Goal: Task Accomplishment & Management: Complete application form

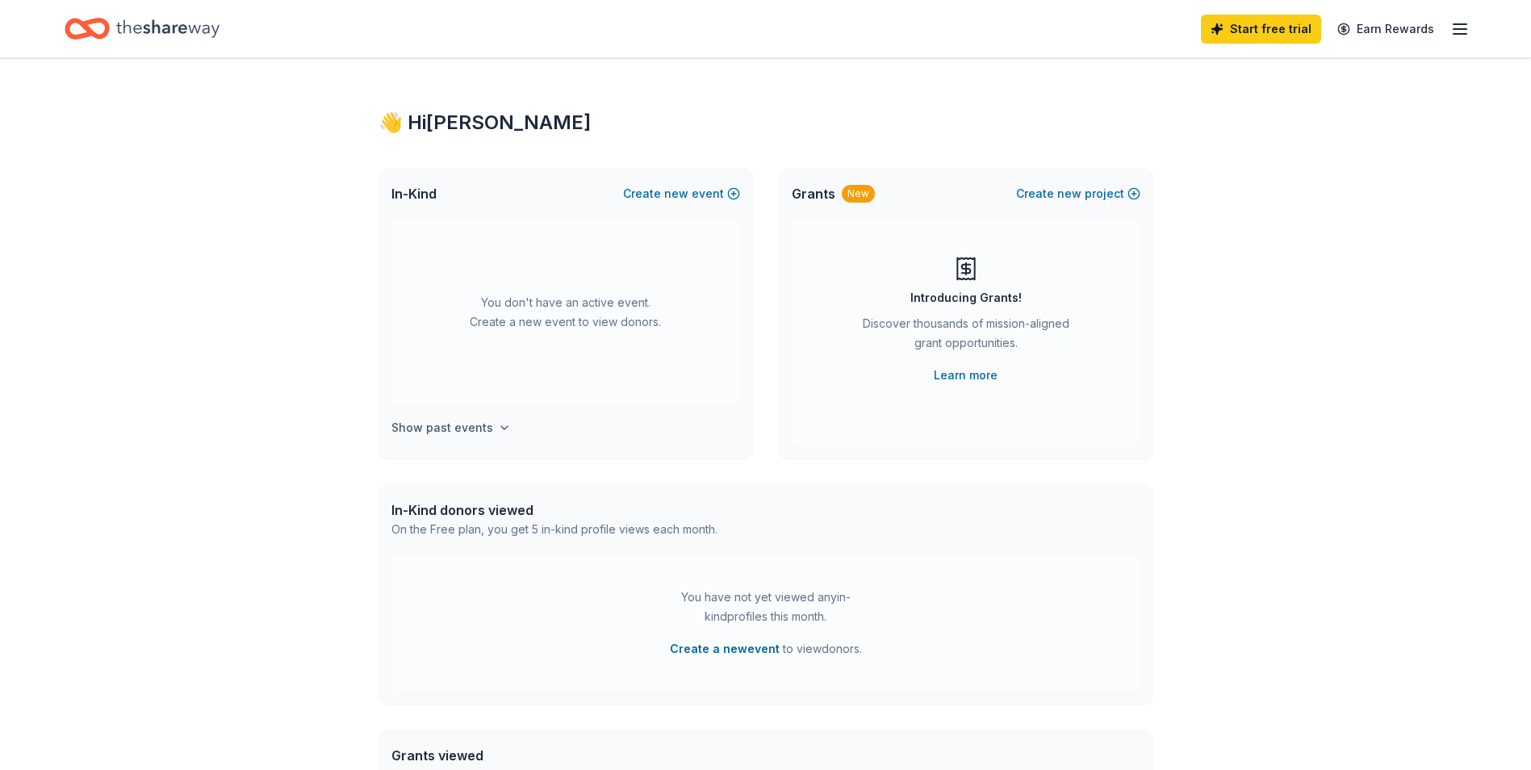
click at [498, 426] on icon "button" at bounding box center [504, 427] width 13 height 13
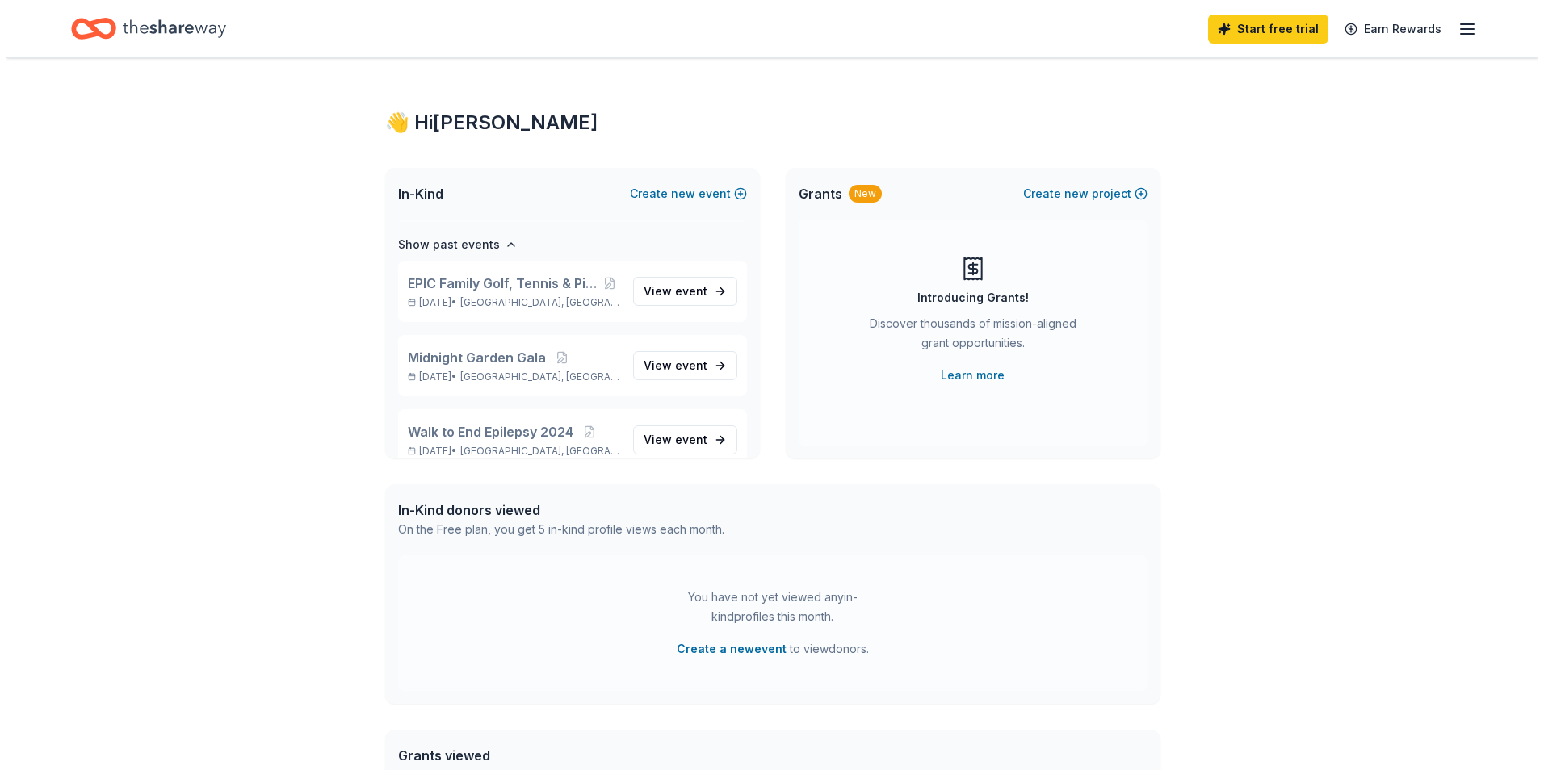
scroll to position [186, 0]
click at [657, 197] on button "Create new event" at bounding box center [681, 193] width 117 height 19
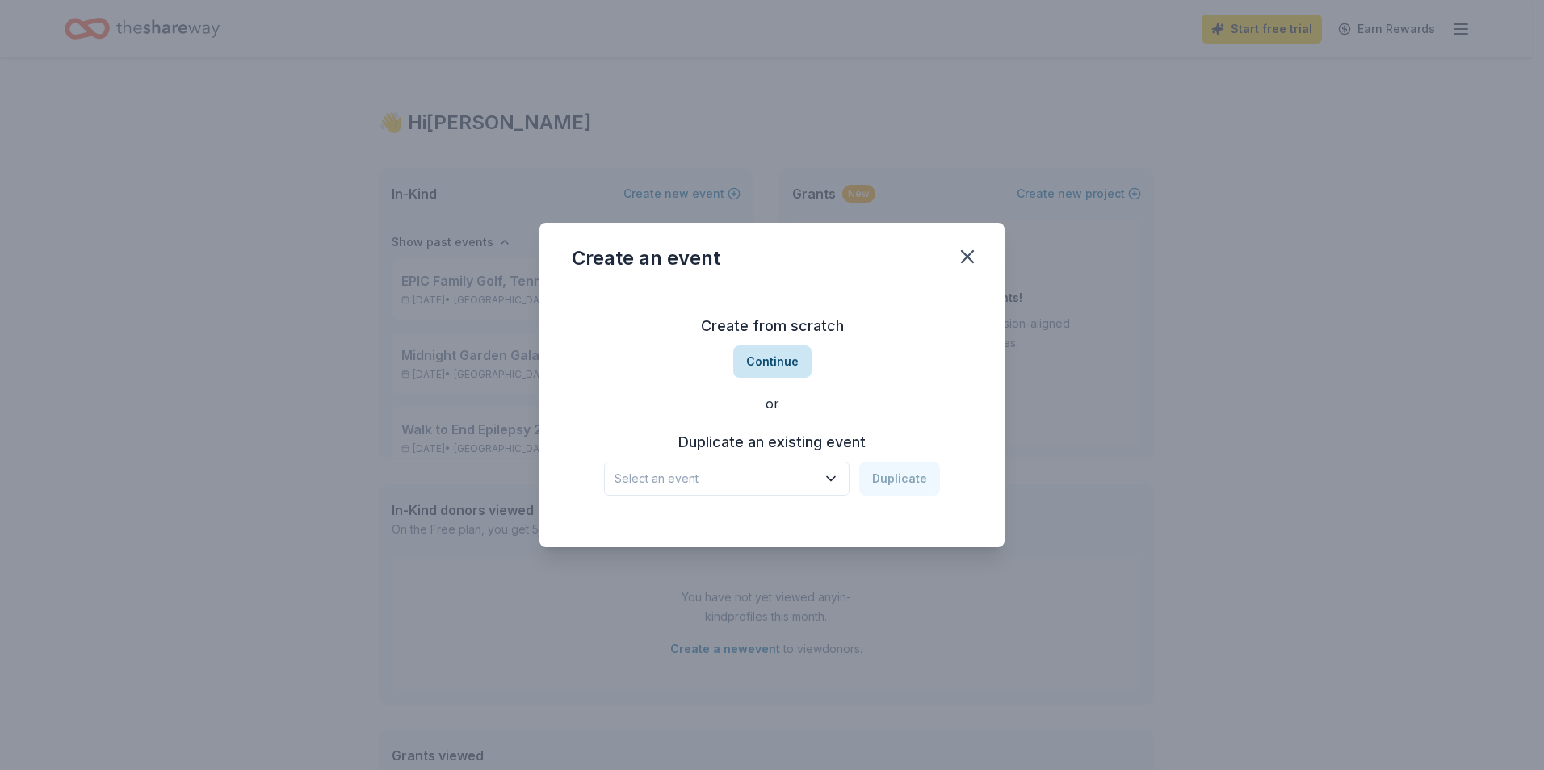
click at [765, 361] on button "Continue" at bounding box center [772, 362] width 78 height 32
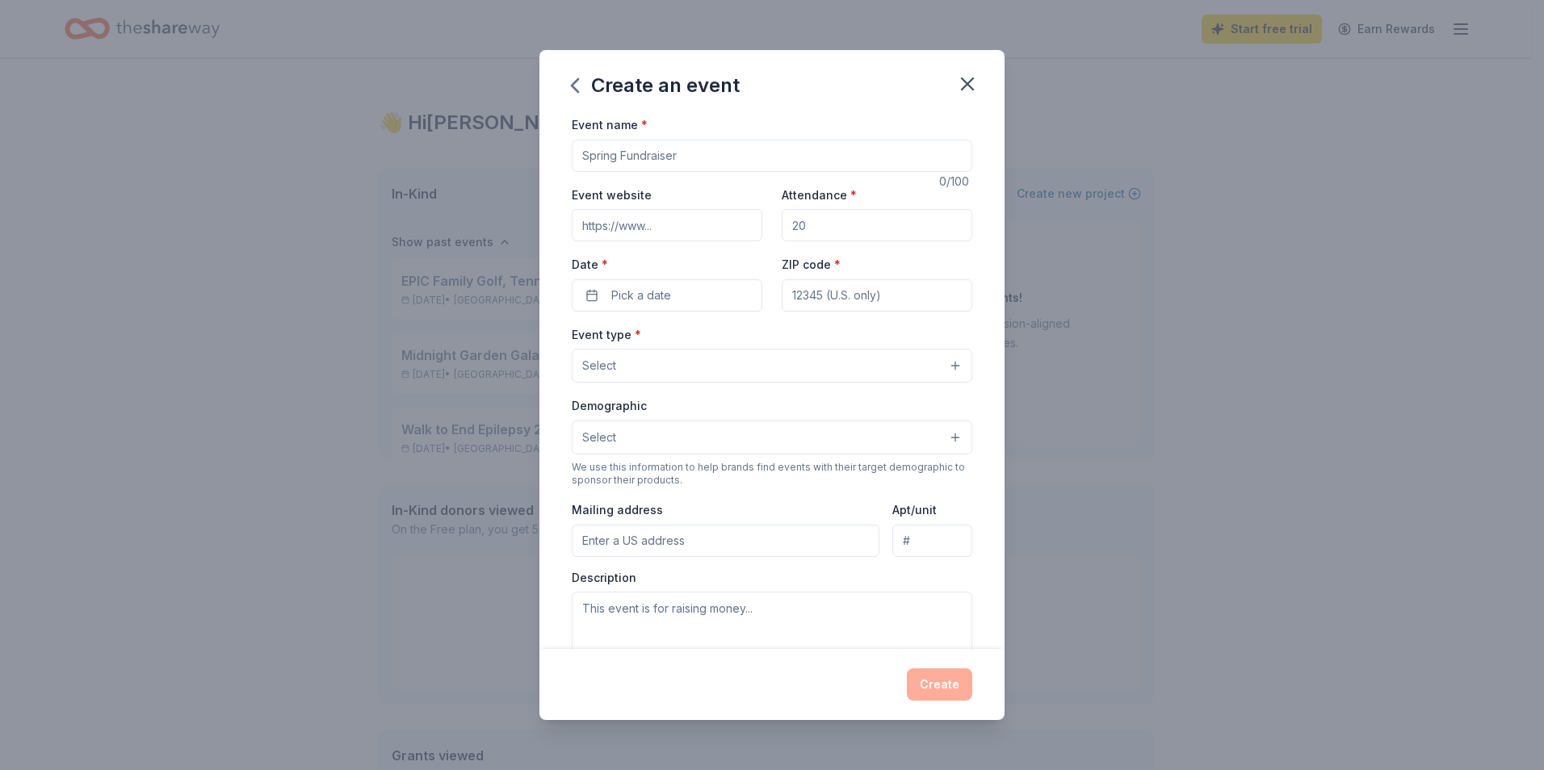
click at [604, 153] on input "Event name *" at bounding box center [772, 156] width 400 height 32
type input "W"
type input "2025 Walk for Epilepsy"
click at [696, 228] on input "Event website" at bounding box center [667, 225] width 191 height 32
type input "bit.ly/2025WFE"
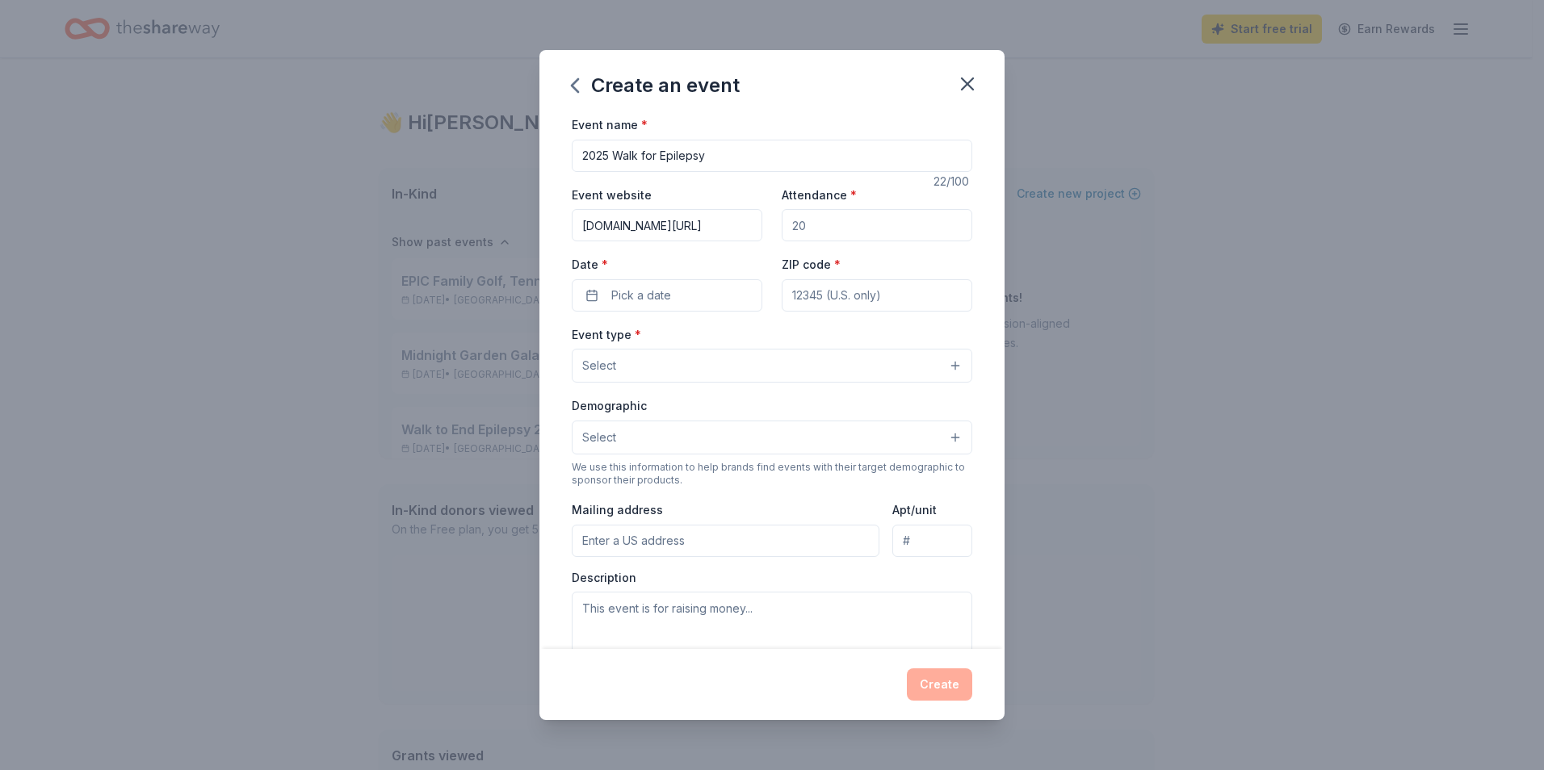
drag, startPoint x: 802, startPoint y: 224, endPoint x: 779, endPoint y: 228, distance: 22.8
click at [781, 228] on input "Attendance *" at bounding box center [876, 225] width 191 height 32
type input "500"
click at [633, 300] on span "Pick a date" at bounding box center [641, 295] width 60 height 19
click at [751, 333] on button "Go to next month" at bounding box center [750, 338] width 23 height 23
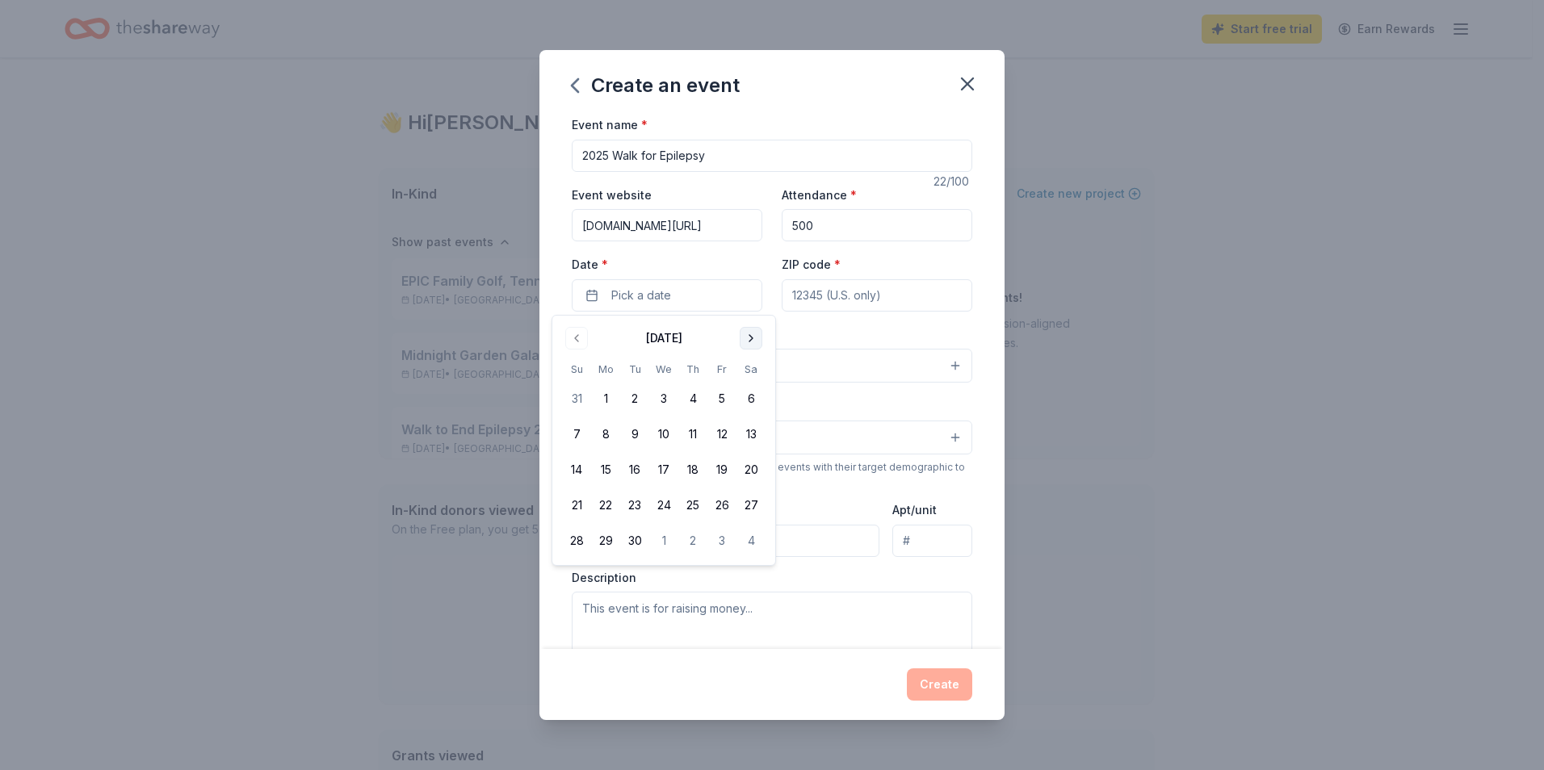
click at [751, 333] on button "Go to next month" at bounding box center [750, 338] width 23 height 23
click at [748, 471] on button "18" at bounding box center [750, 469] width 29 height 29
click at [577, 336] on button "Go to previous month" at bounding box center [576, 338] width 23 height 23
click at [757, 335] on button "Go to next month" at bounding box center [750, 338] width 23 height 23
click at [580, 338] on button "Go to previous month" at bounding box center [576, 338] width 23 height 23
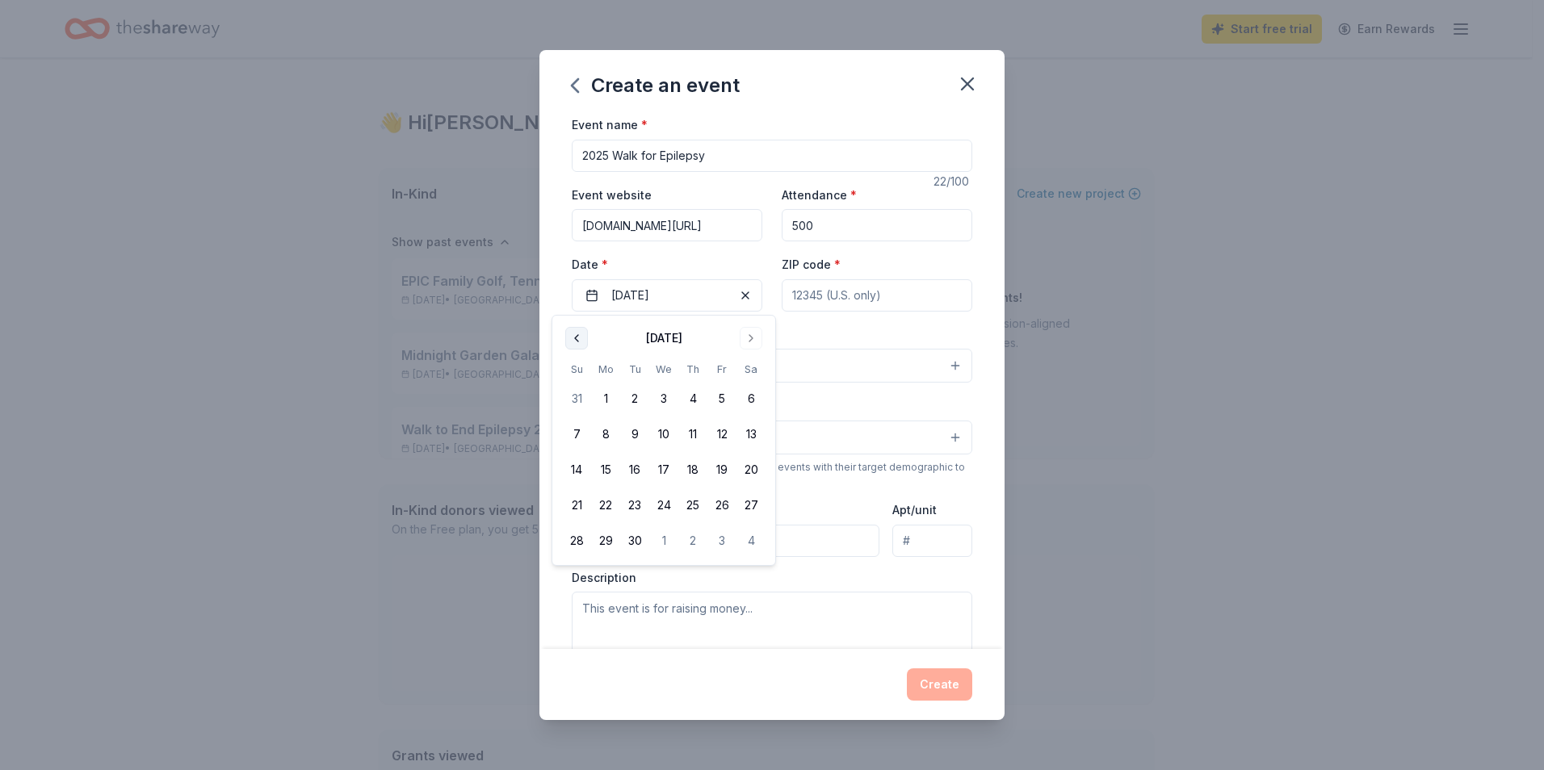
click at [580, 338] on button "Go to previous month" at bounding box center [576, 338] width 23 height 23
click at [750, 337] on button "Go to next month" at bounding box center [750, 338] width 23 height 23
click at [843, 302] on input "ZIP code *" at bounding box center [876, 295] width 191 height 32
type input "11554"
type input "jdunn@epicli.org"
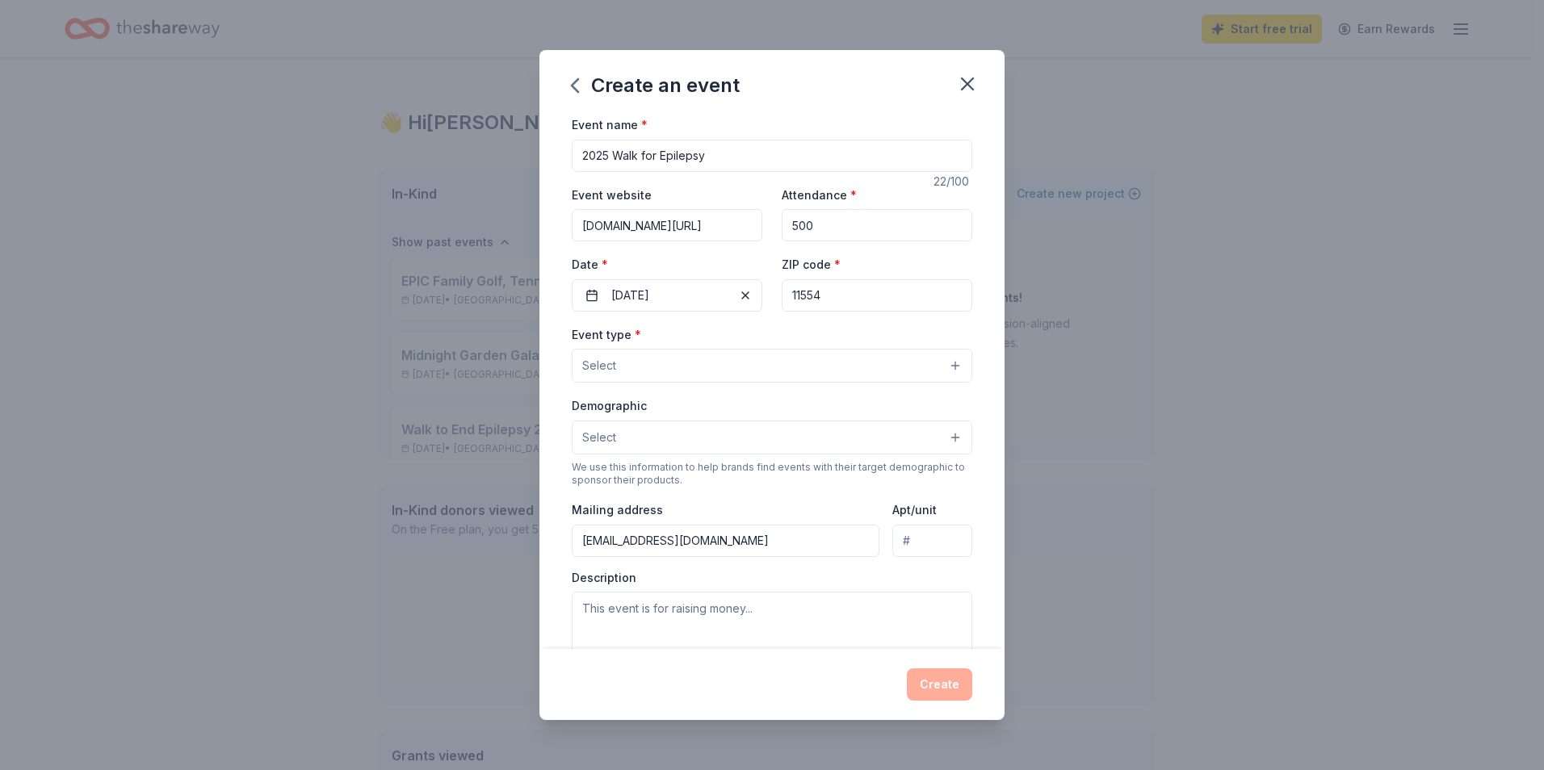
type input "Contributor"
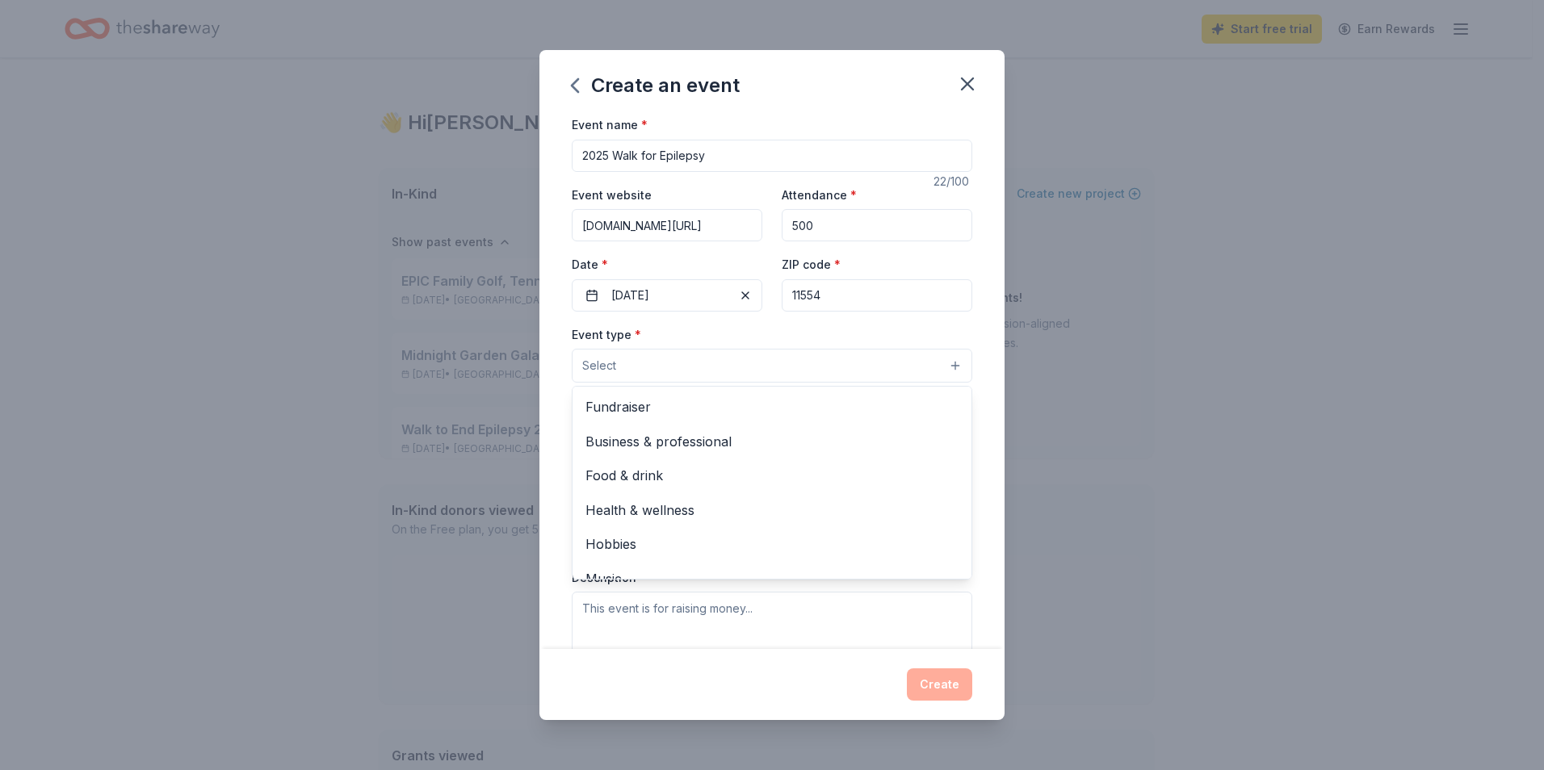
click at [676, 364] on button "Select" at bounding box center [772, 366] width 400 height 34
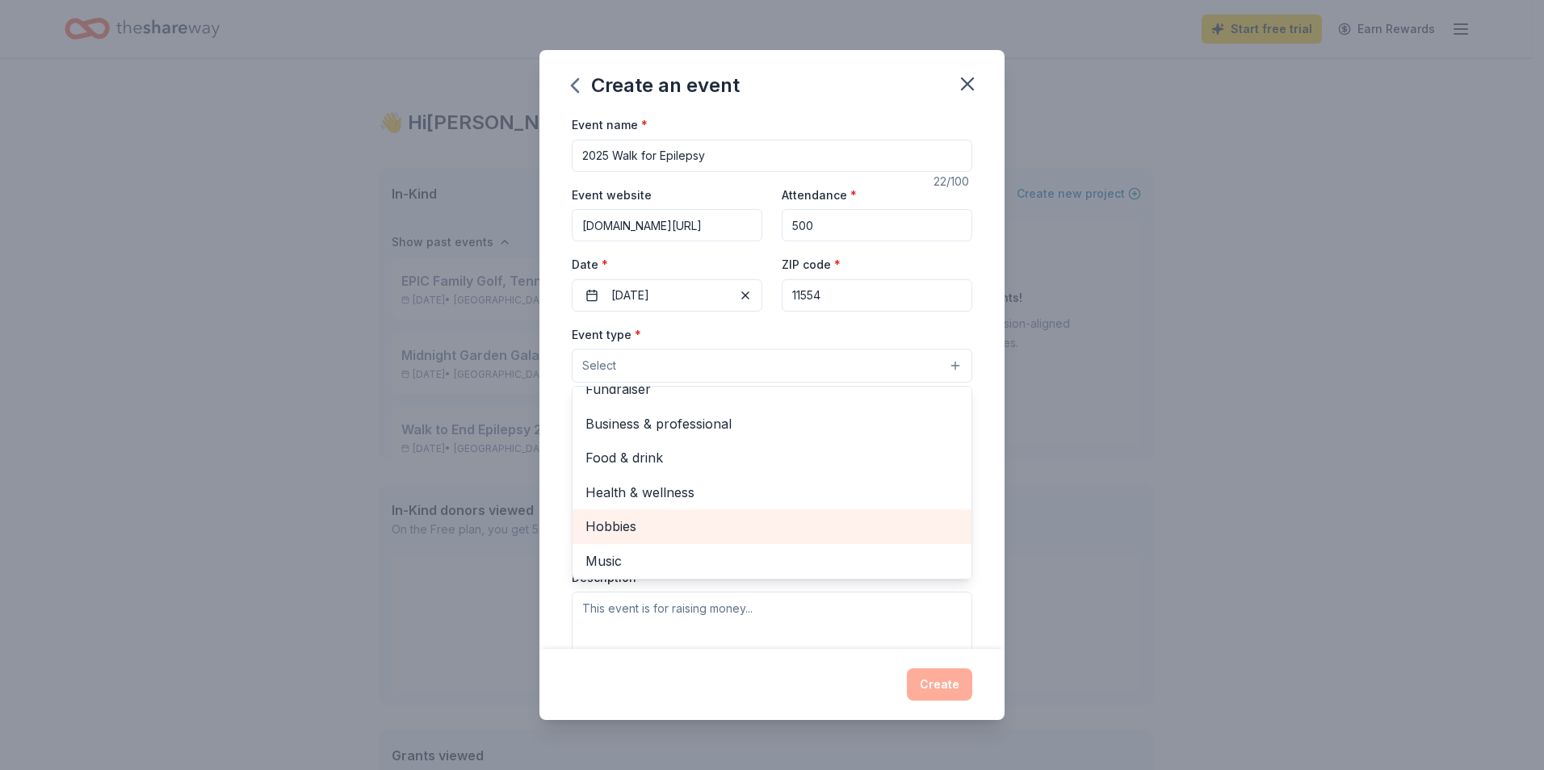
scroll to position [0, 0]
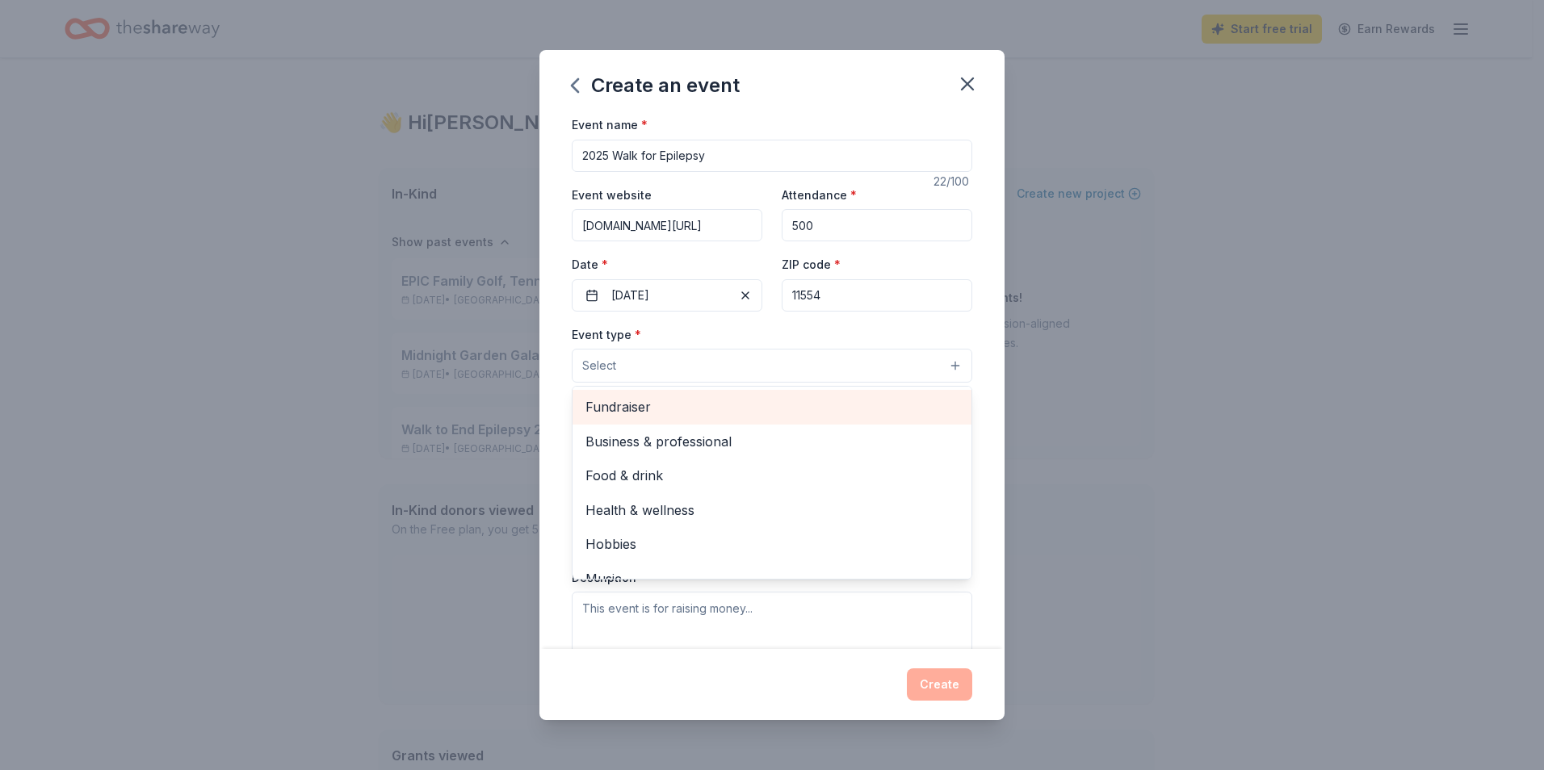
click at [642, 404] on span "Fundraiser" at bounding box center [771, 406] width 373 height 21
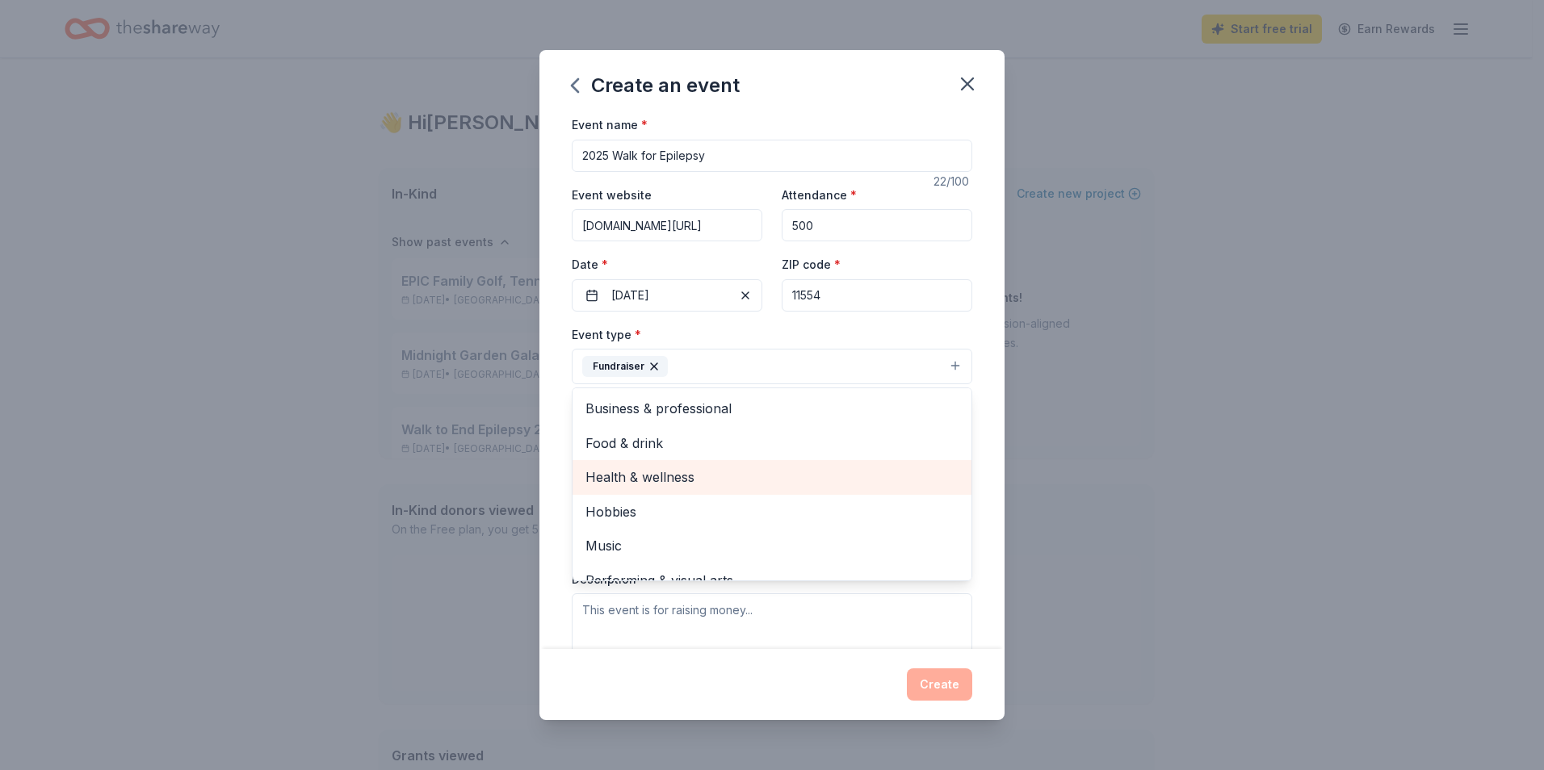
click at [651, 479] on span "Health & wellness" at bounding box center [771, 477] width 373 height 21
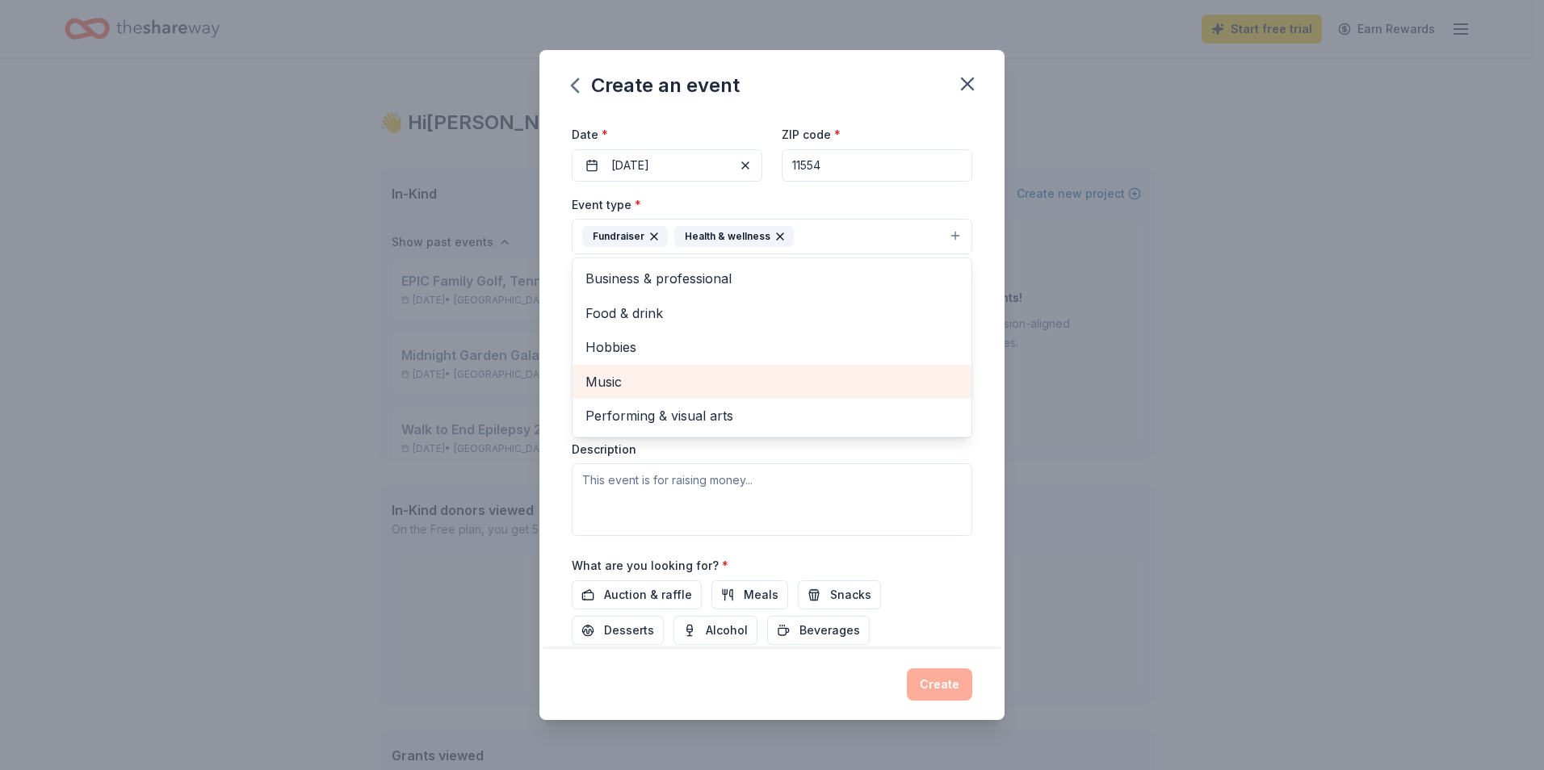
scroll to position [158, 0]
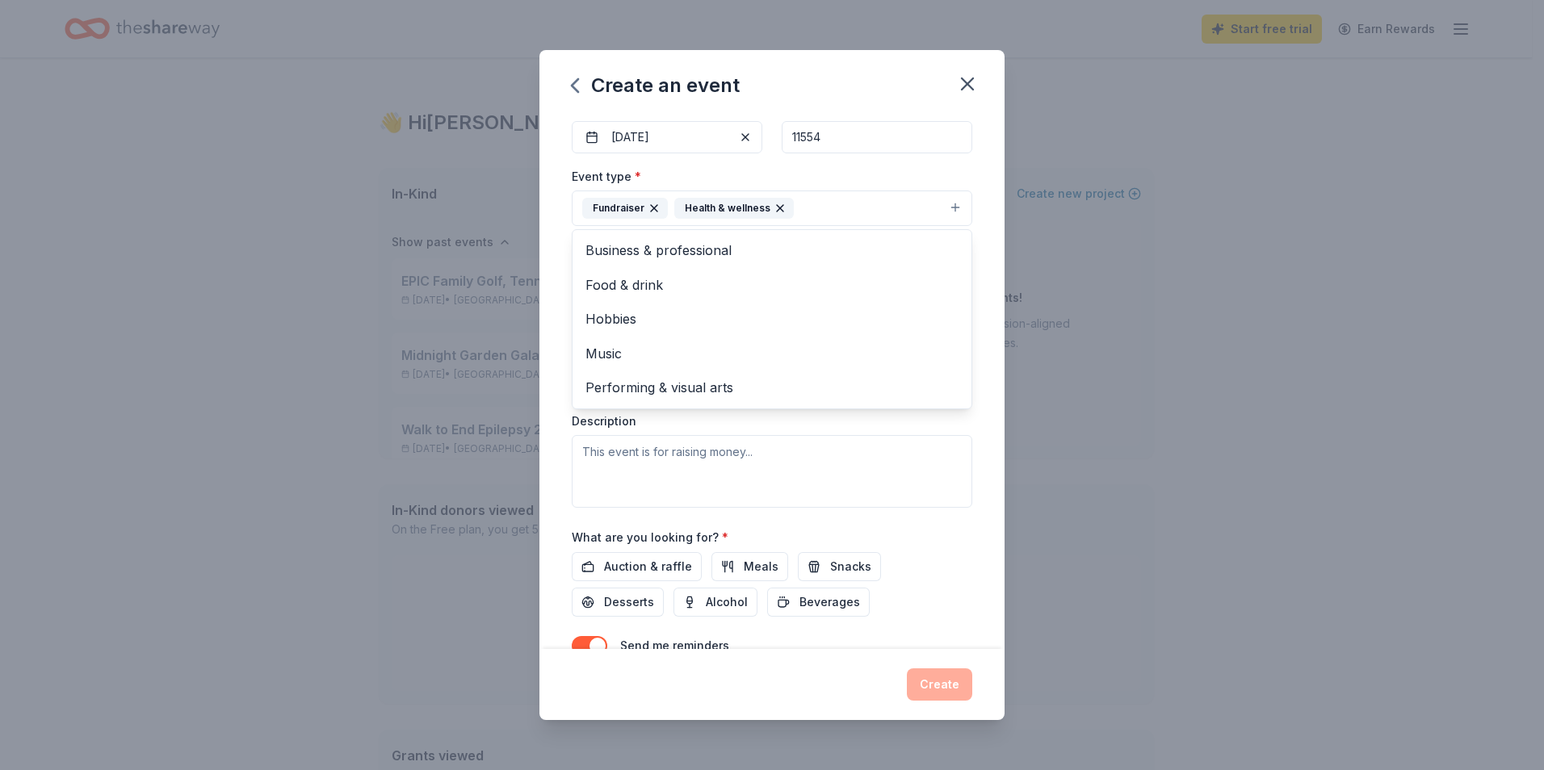
click at [630, 456] on div "Event type * Fundraiser Health & wellness Business & professional Food & drink …" at bounding box center [772, 336] width 400 height 341
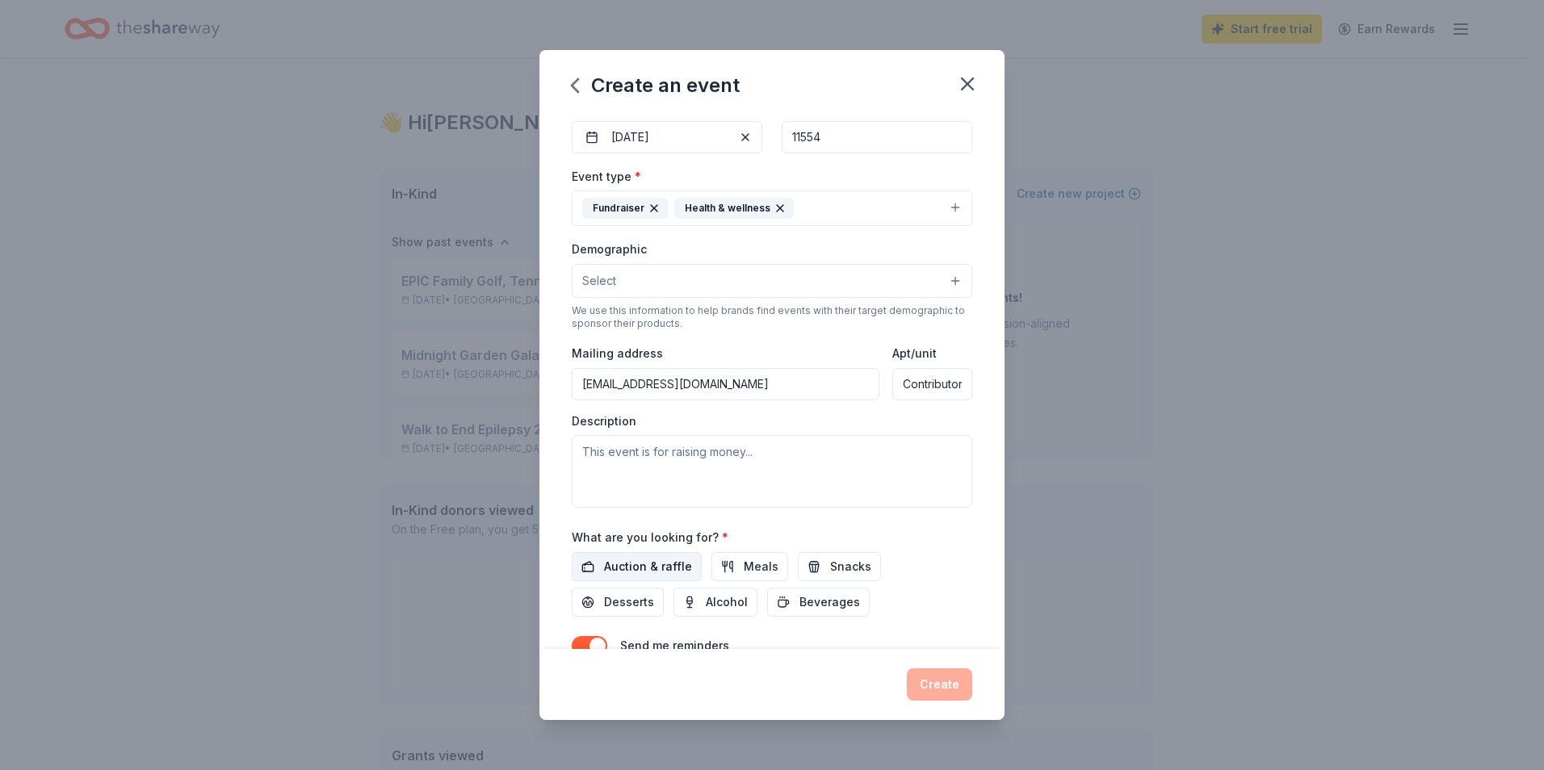
click at [668, 572] on span "Auction & raffle" at bounding box center [648, 566] width 88 height 19
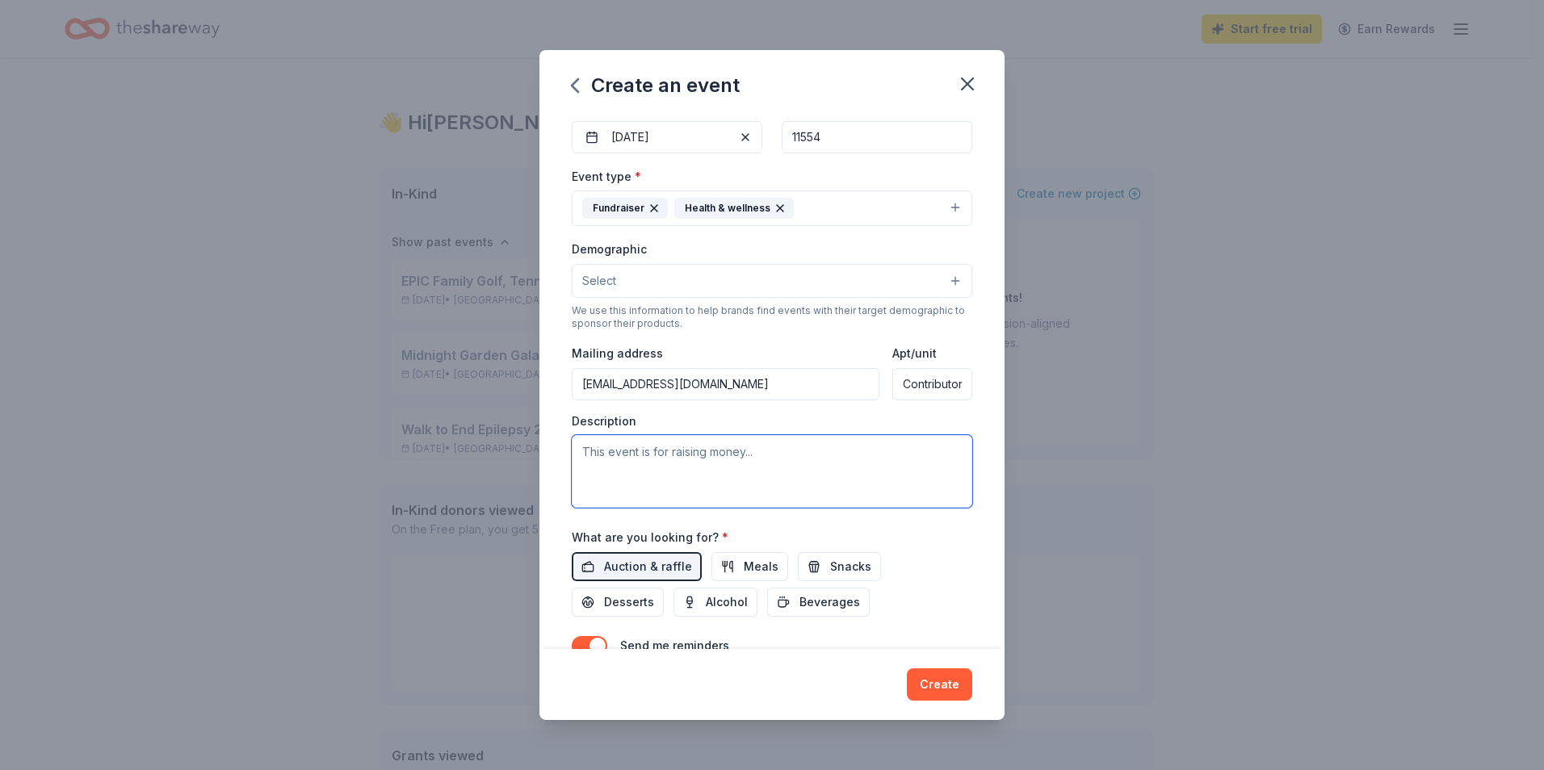
click at [620, 458] on textarea at bounding box center [772, 471] width 400 height 73
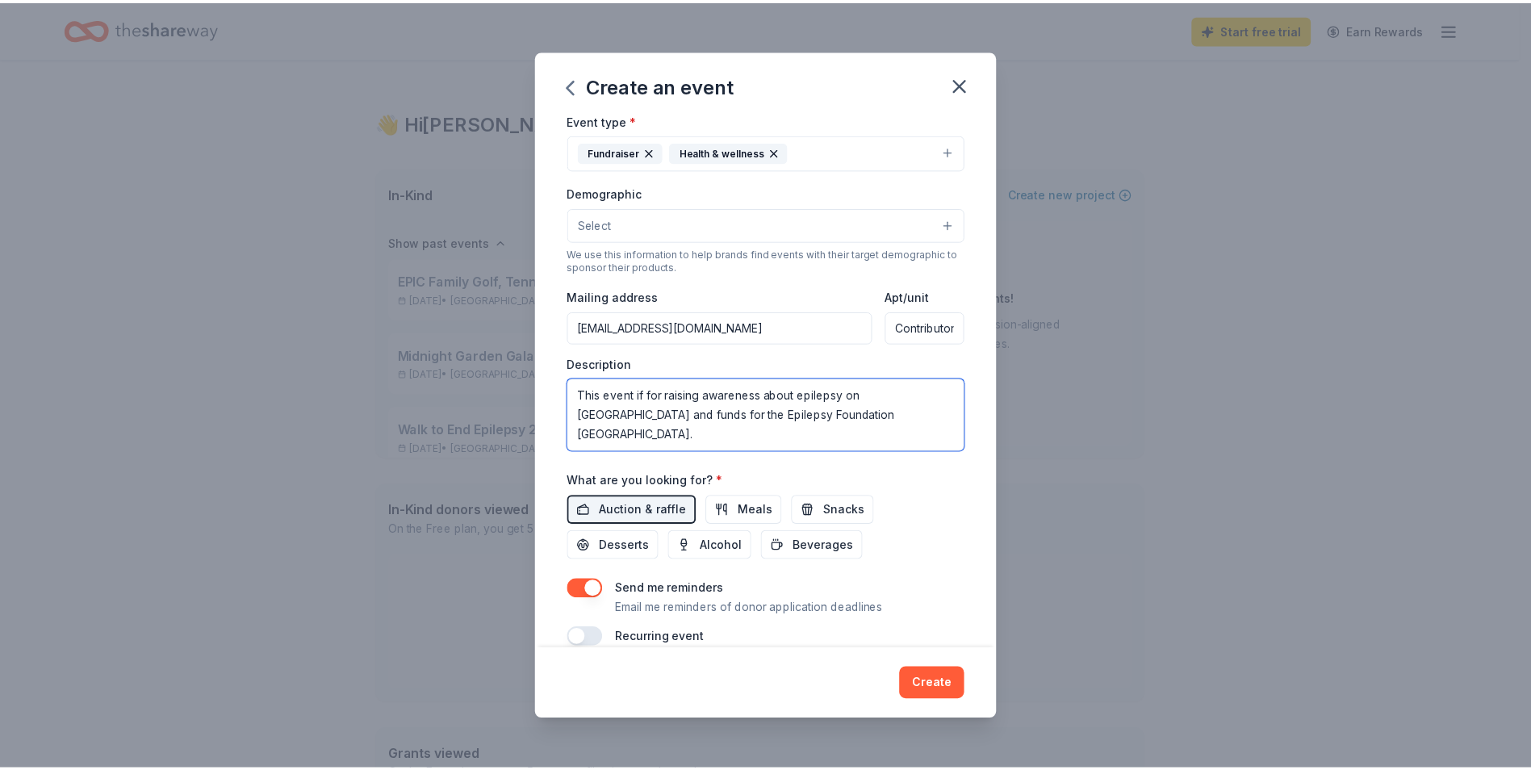
scroll to position [239, 0]
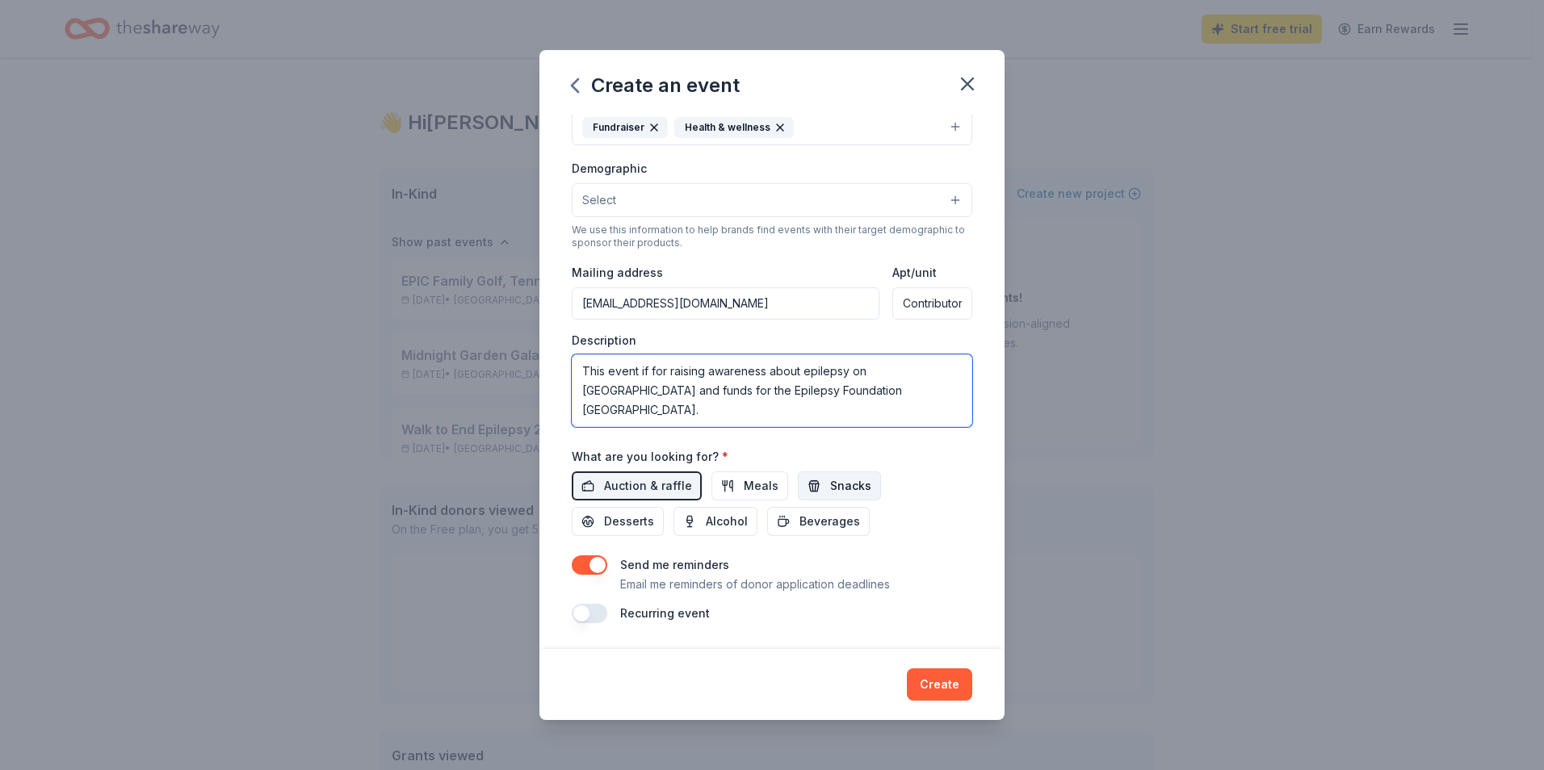
type textarea "This event if for raising awareness about epilepsy on [GEOGRAPHIC_DATA] and fun…"
click at [849, 486] on span "Snacks" at bounding box center [850, 485] width 41 height 19
click at [943, 685] on button "Create" at bounding box center [939, 684] width 65 height 32
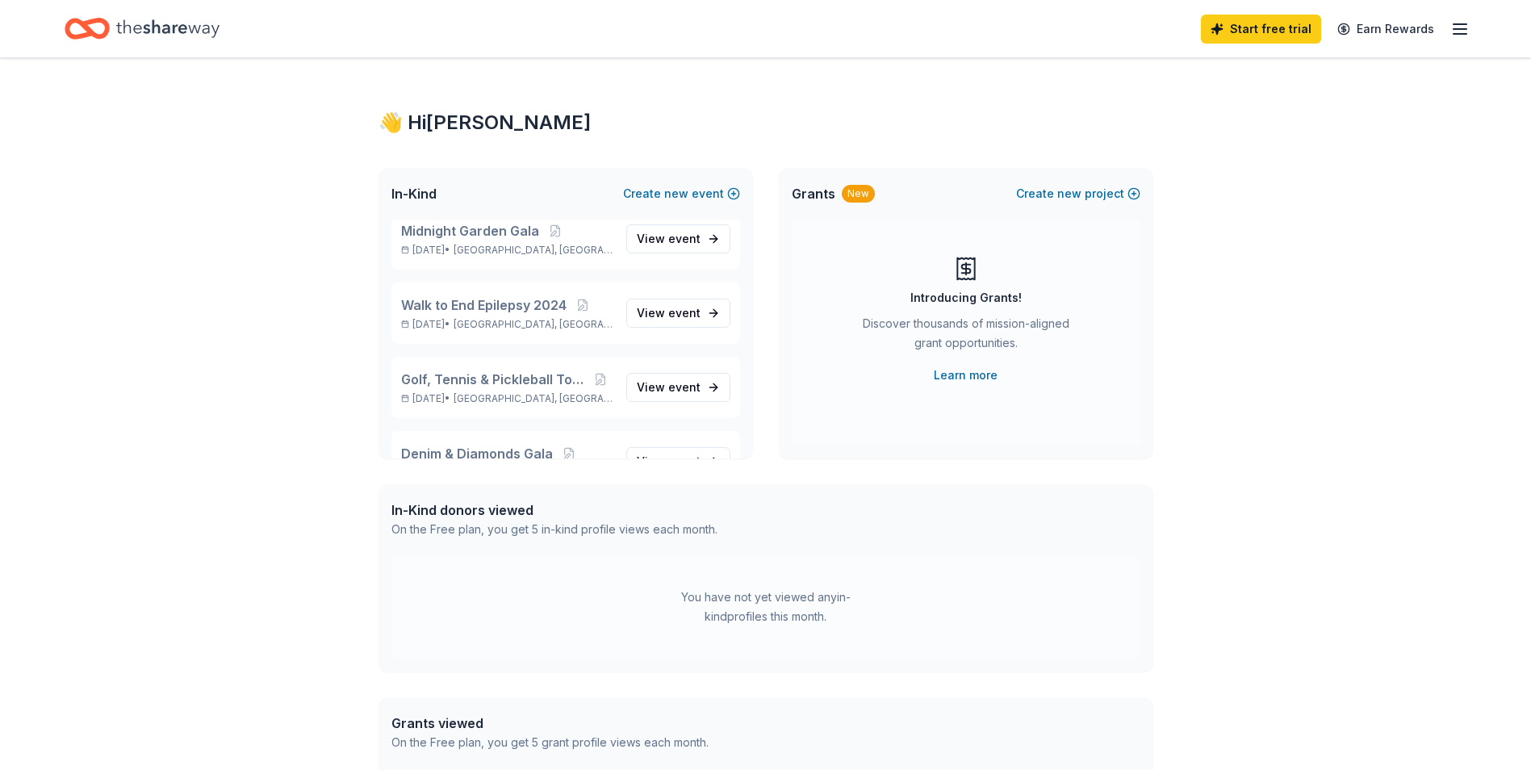
scroll to position [61, 0]
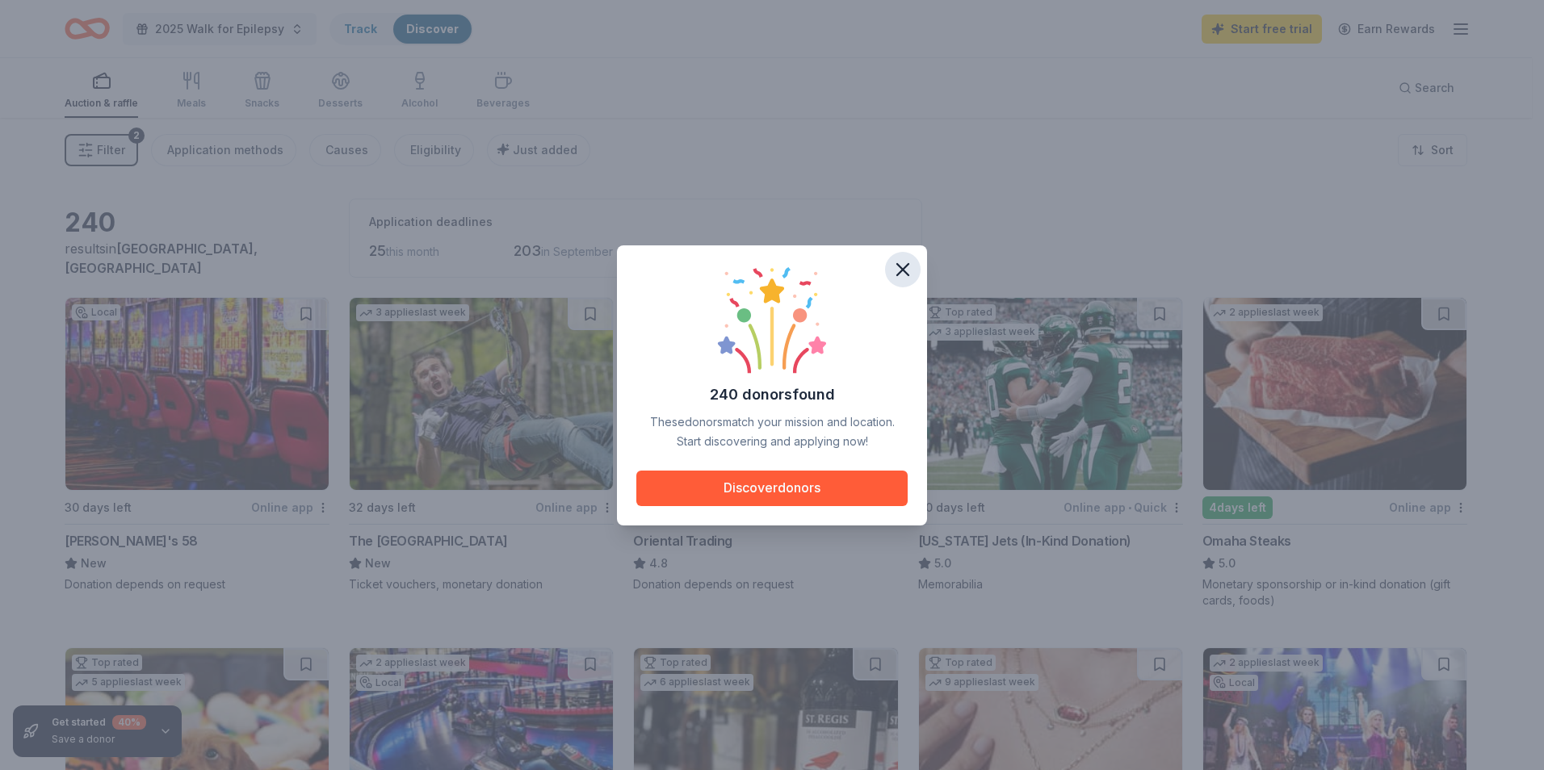
click at [904, 264] on icon "button" at bounding box center [902, 269] width 23 height 23
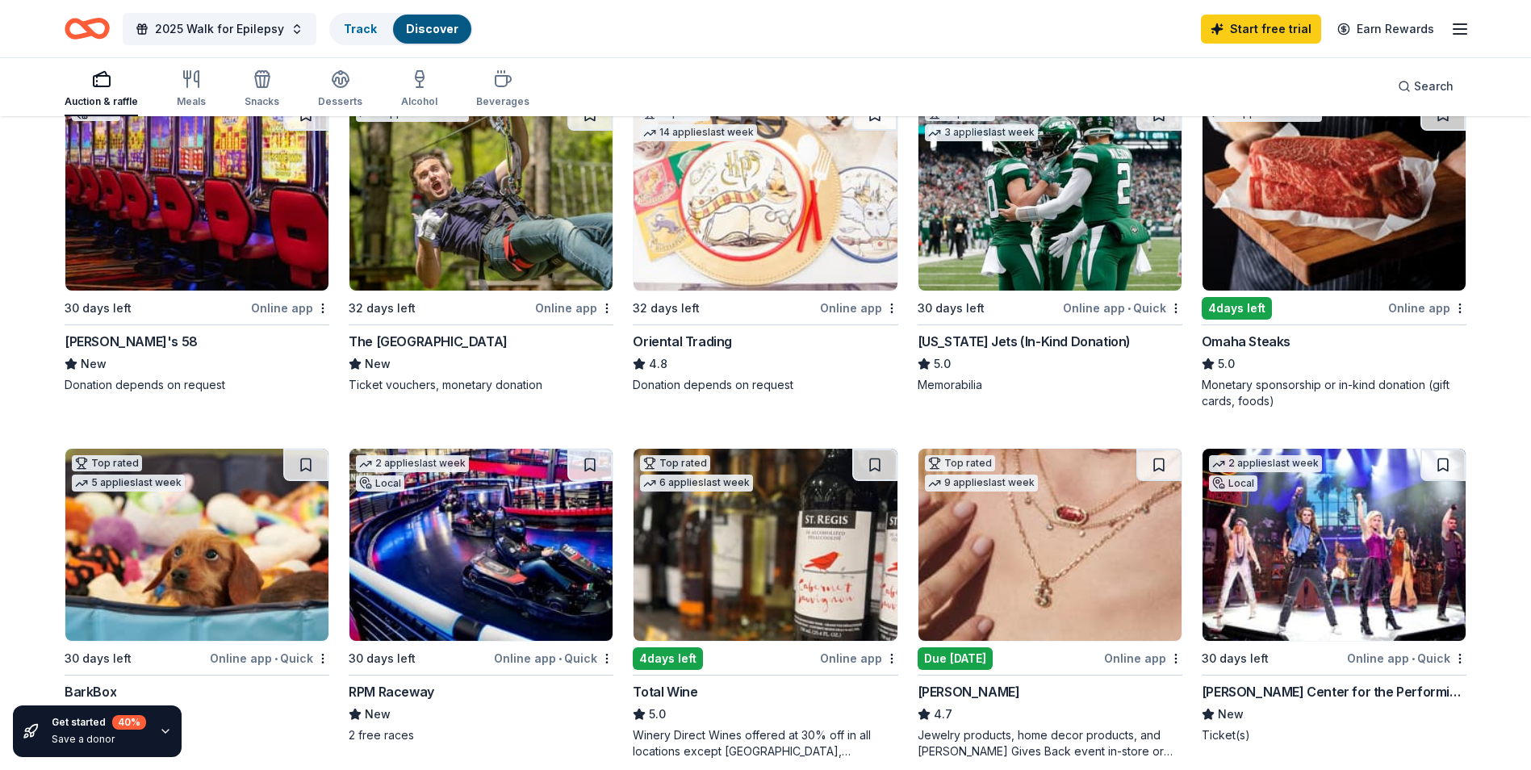
scroll to position [161, 0]
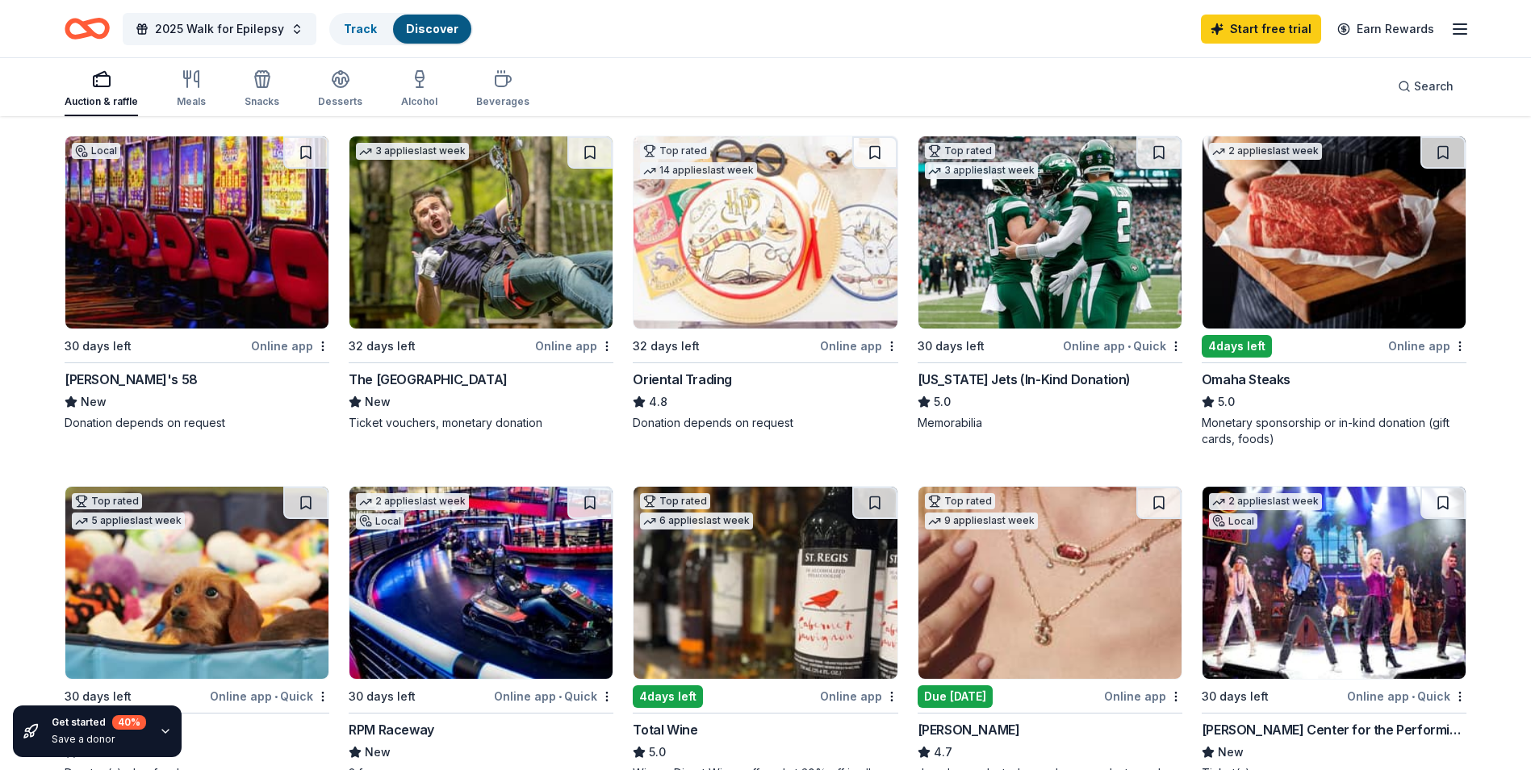
click at [1335, 252] on img at bounding box center [1334, 232] width 263 height 192
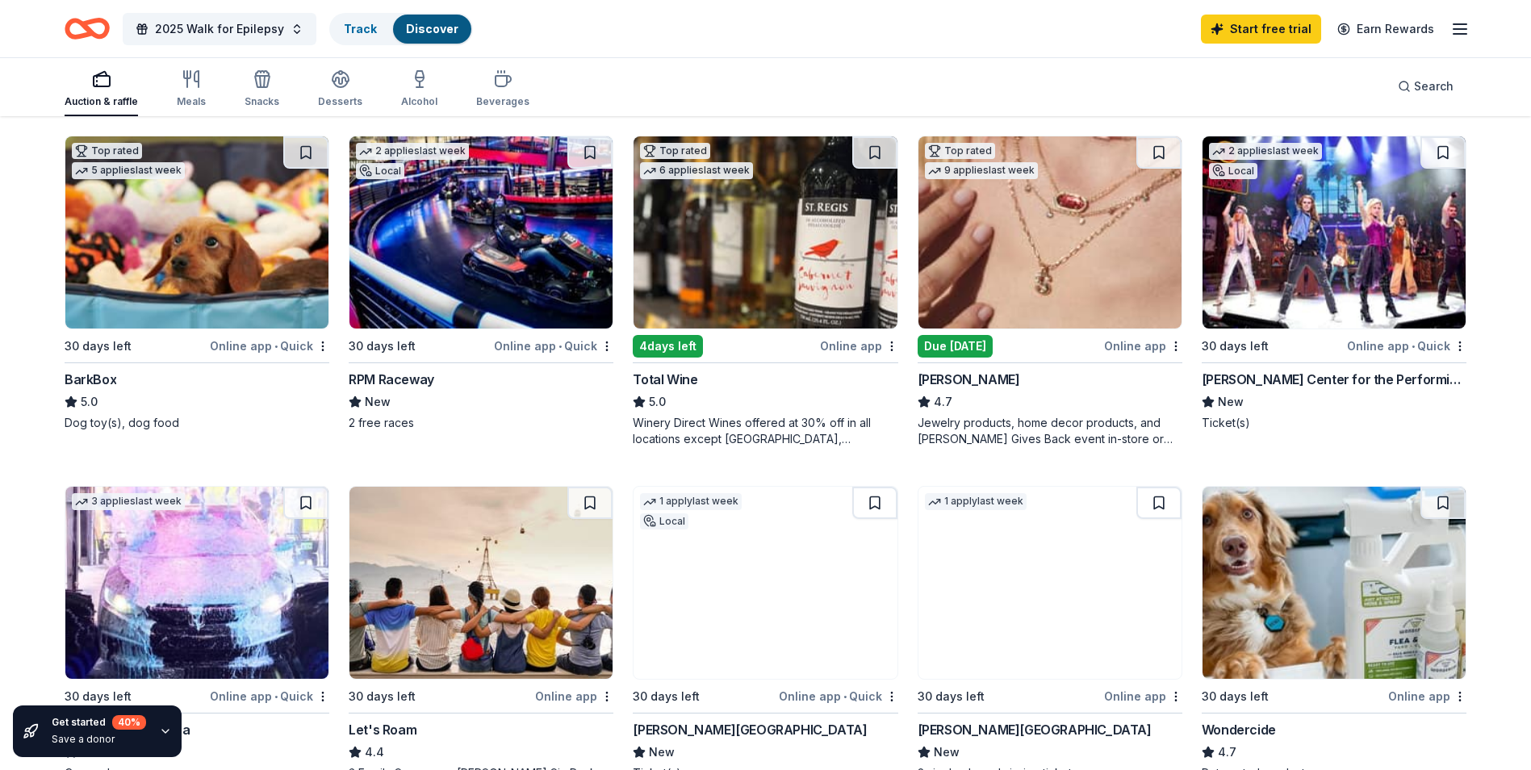
scroll to position [484, 0]
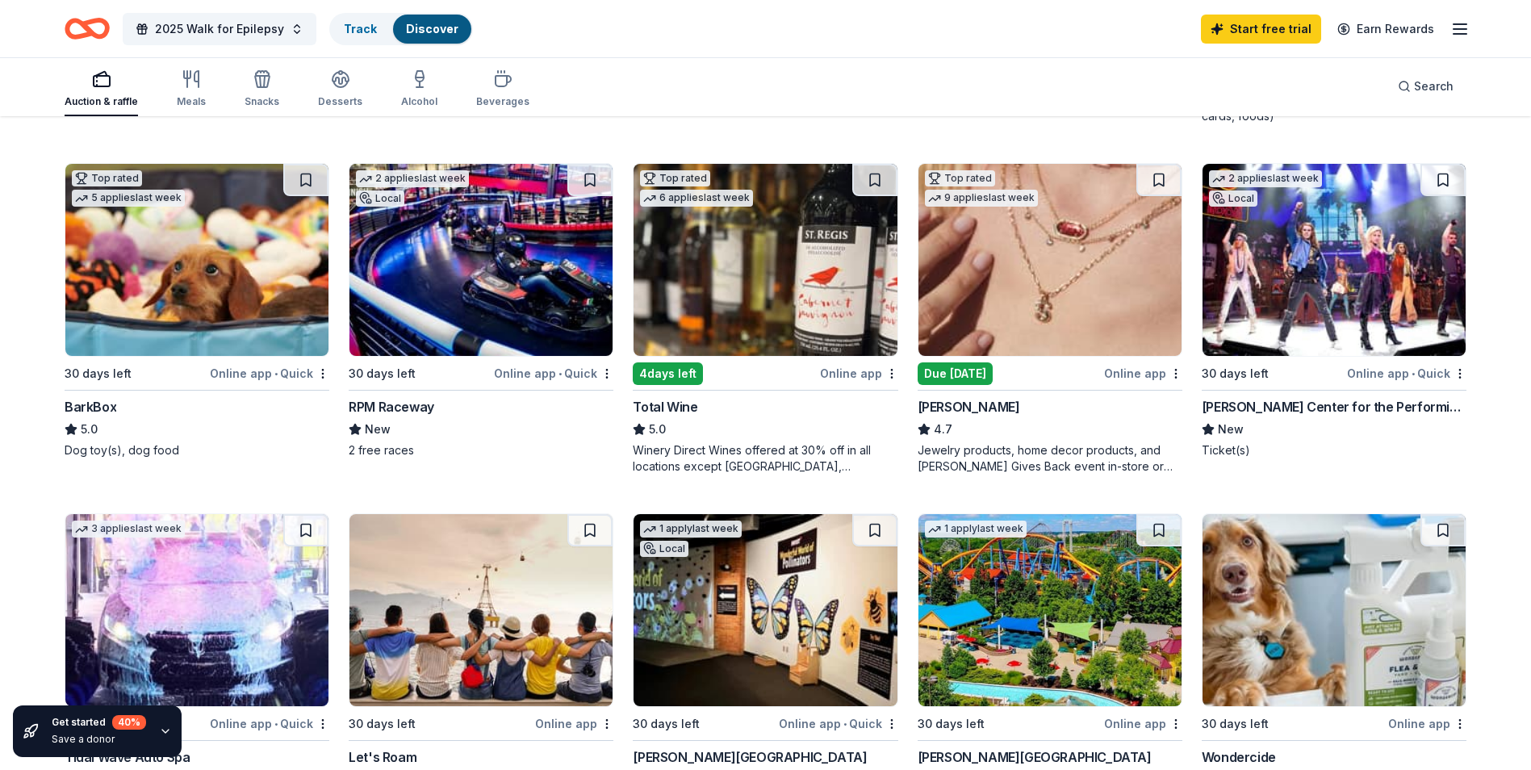
click at [934, 373] on div "Due [DATE]" at bounding box center [955, 373] width 75 height 23
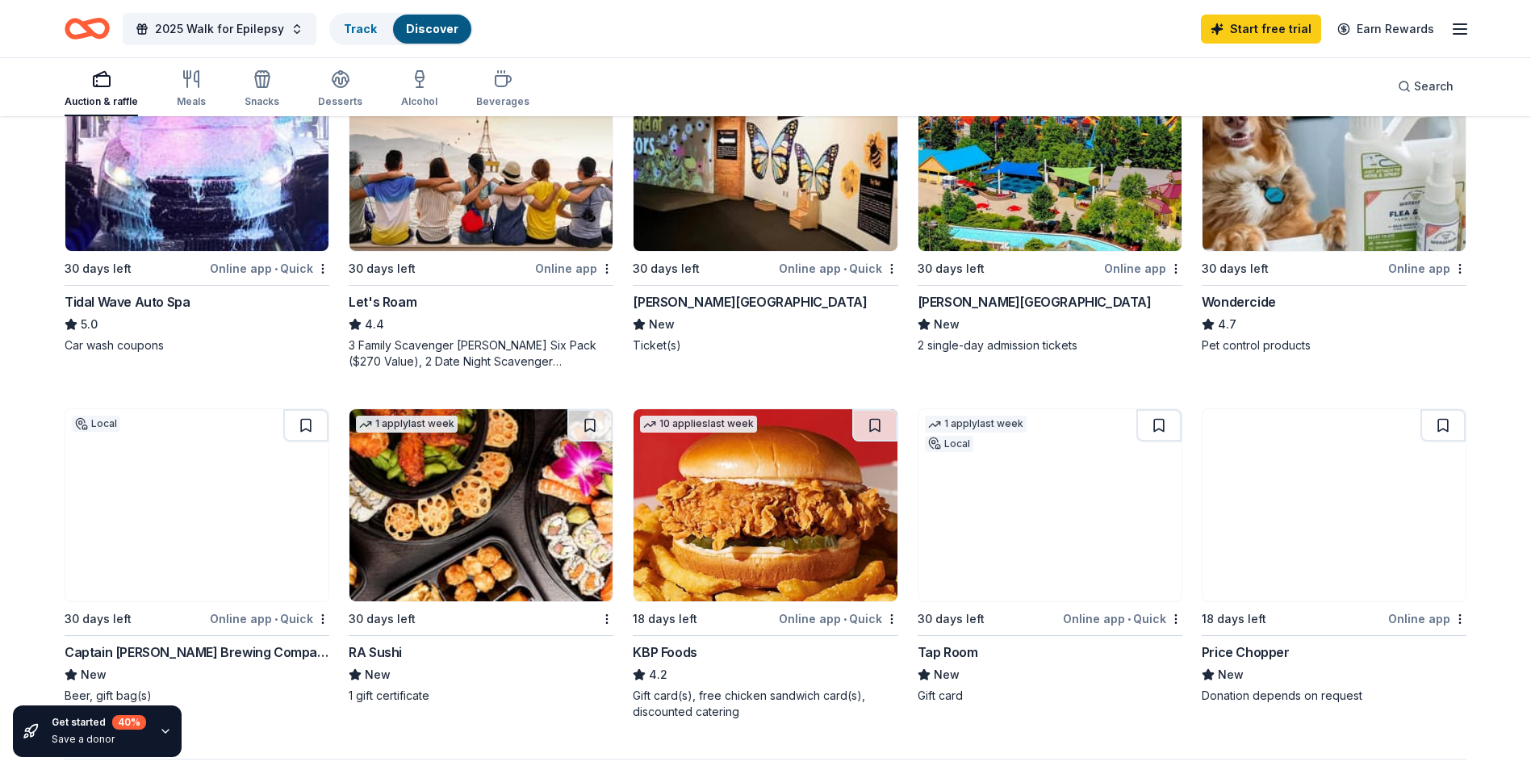
scroll to position [969, 0]
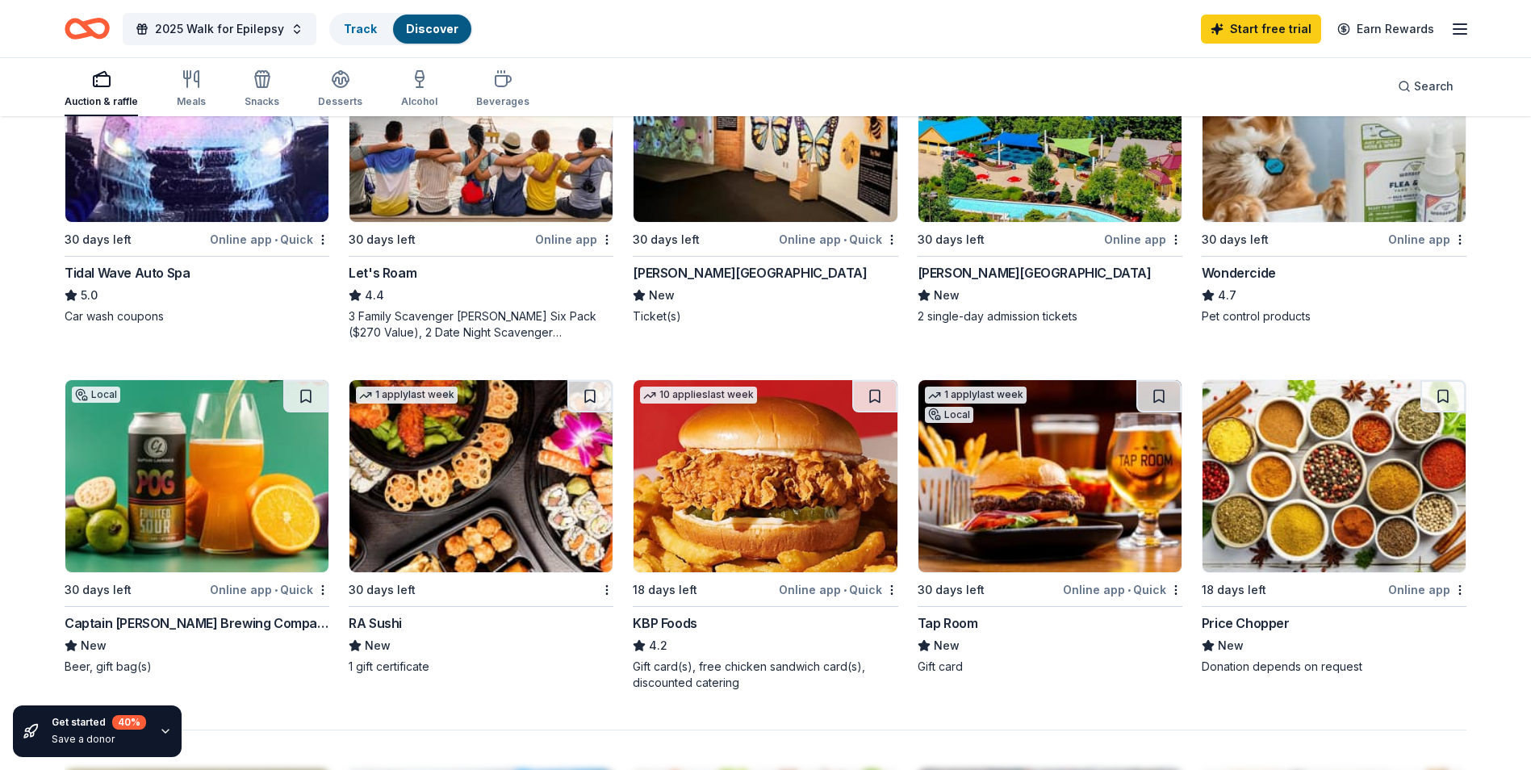
click at [1107, 592] on div "Online app • Quick" at bounding box center [1122, 590] width 119 height 20
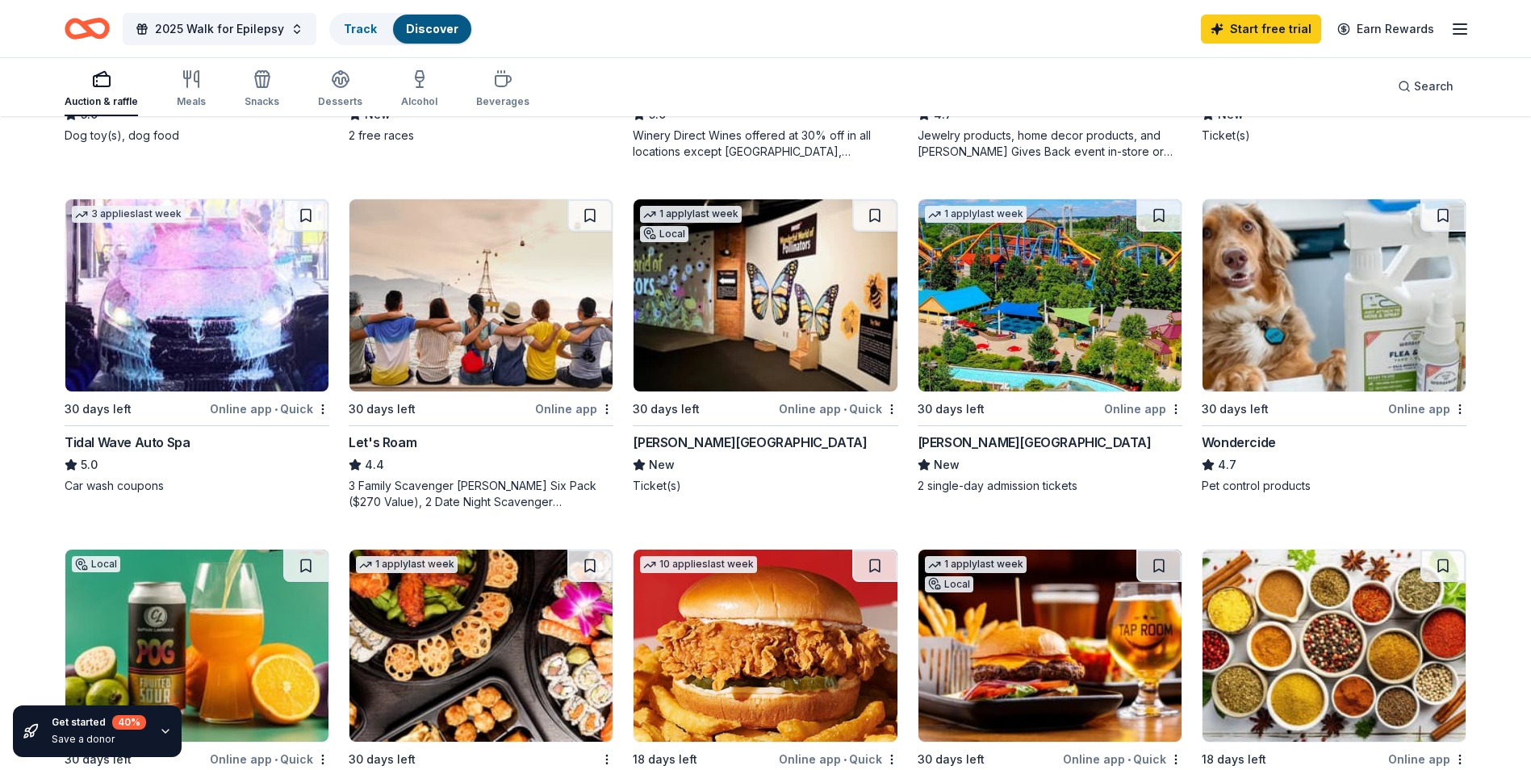
scroll to position [727, 0]
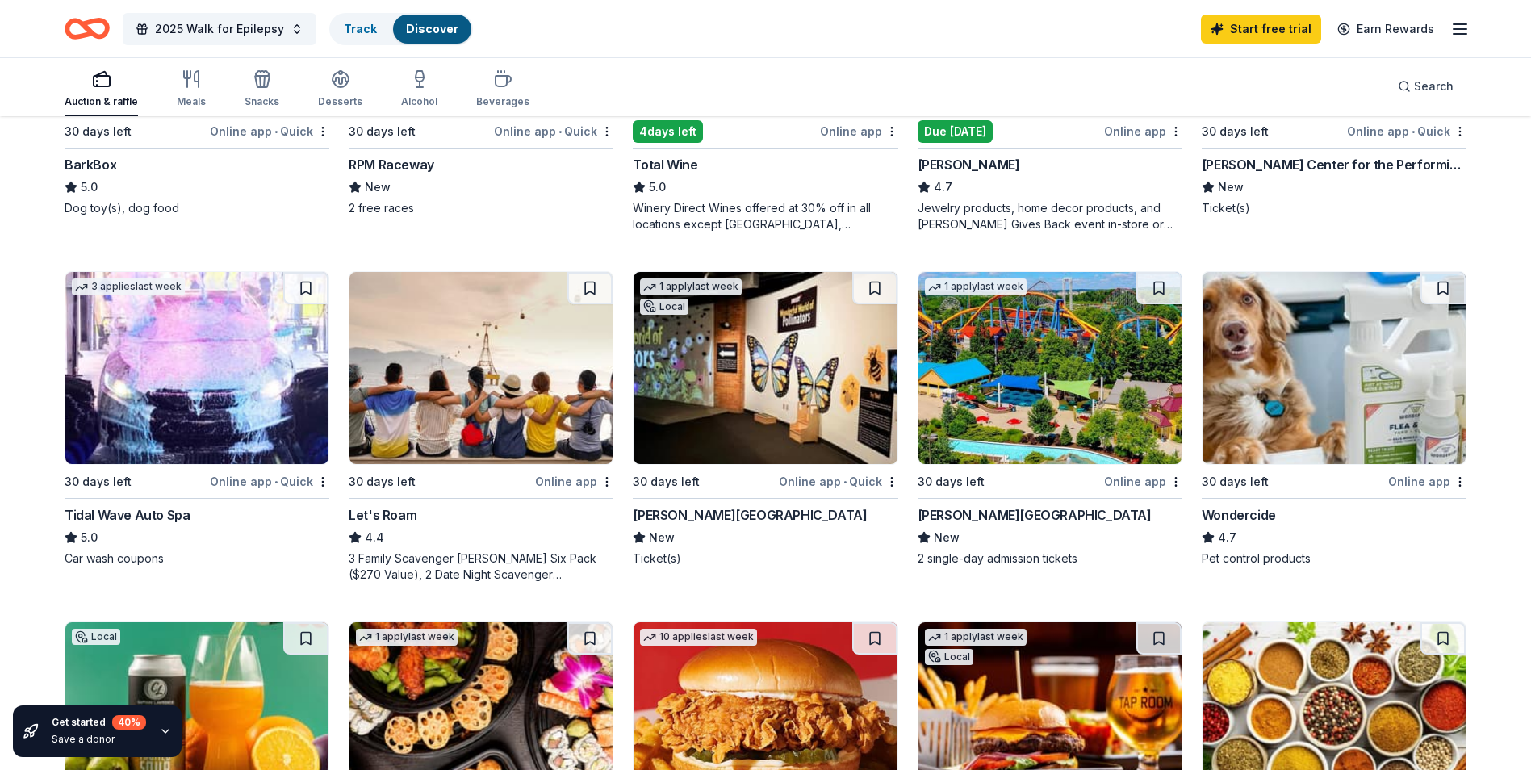
click at [1003, 515] on div "[PERSON_NAME][GEOGRAPHIC_DATA]" at bounding box center [1035, 514] width 234 height 19
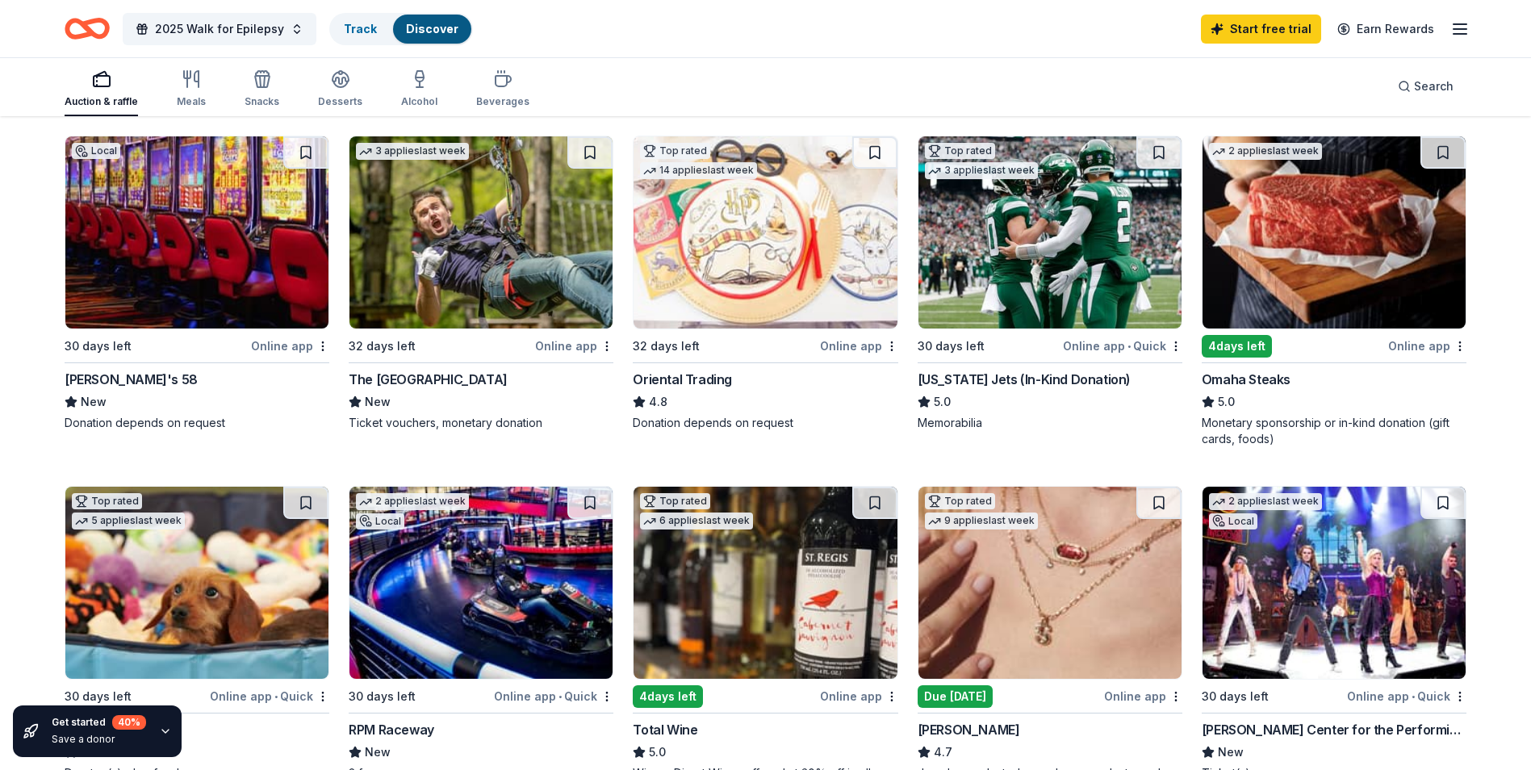
scroll to position [81, 0]
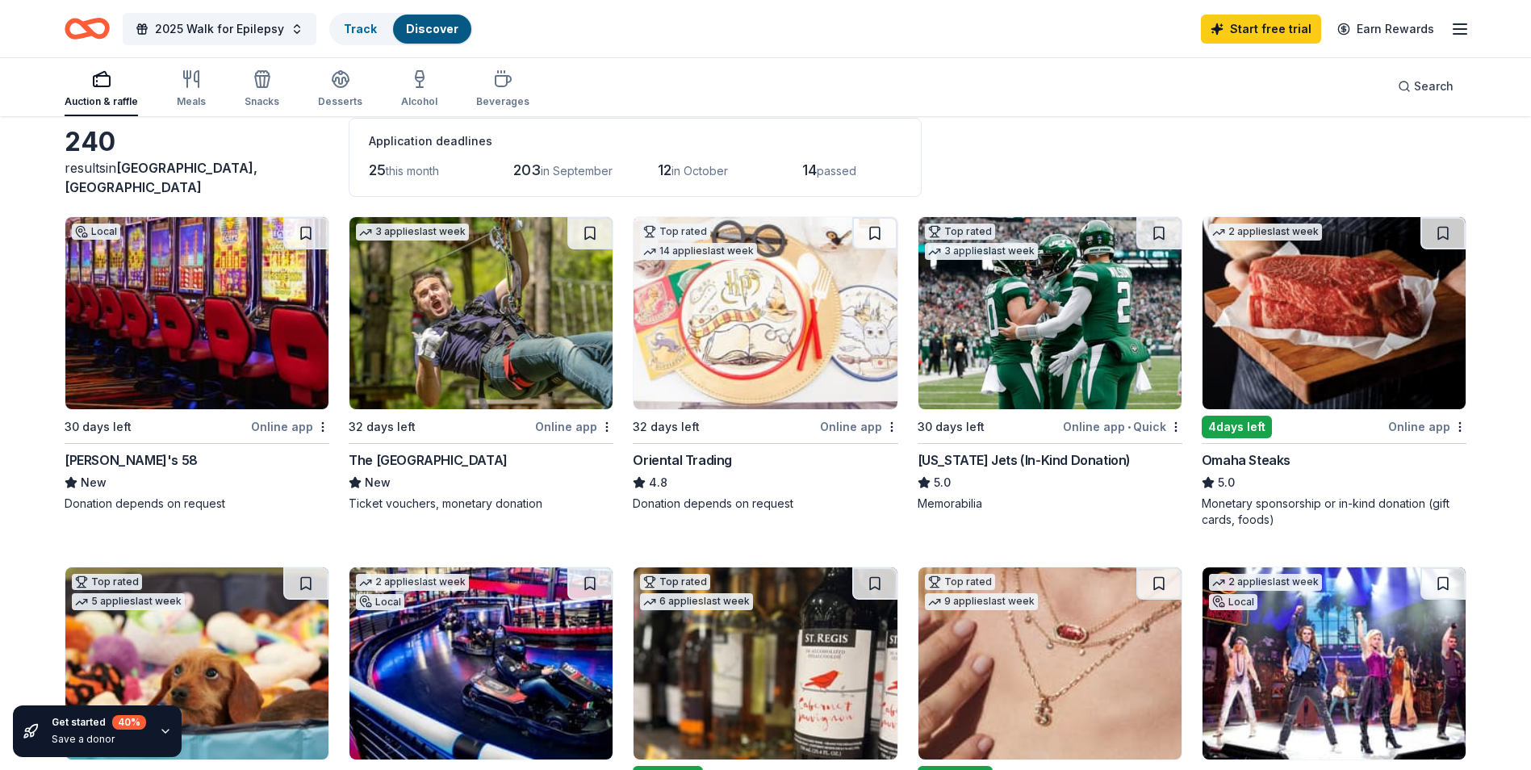
click at [1091, 425] on div "Online app • Quick" at bounding box center [1122, 427] width 119 height 20
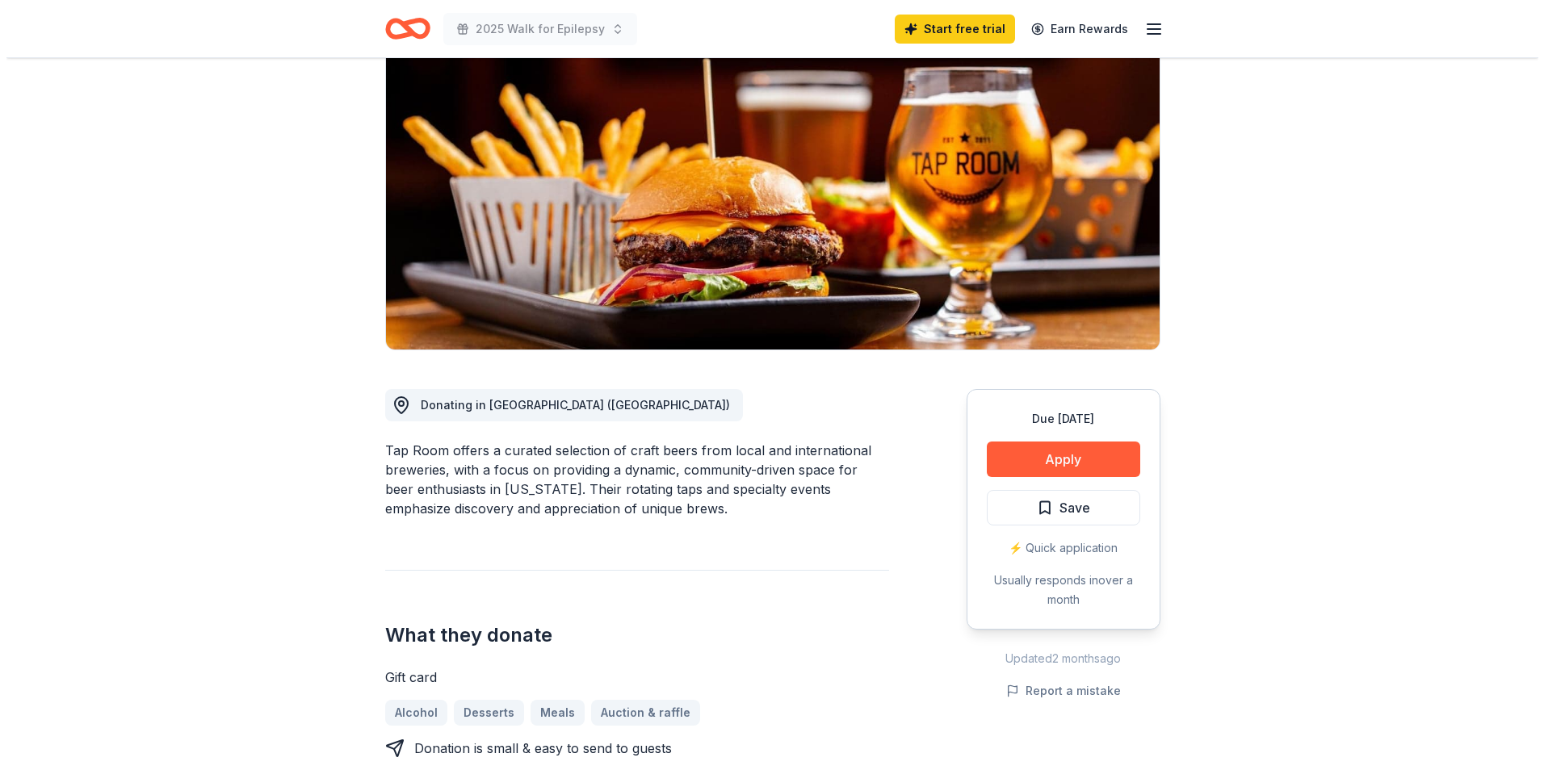
scroll to position [161, 0]
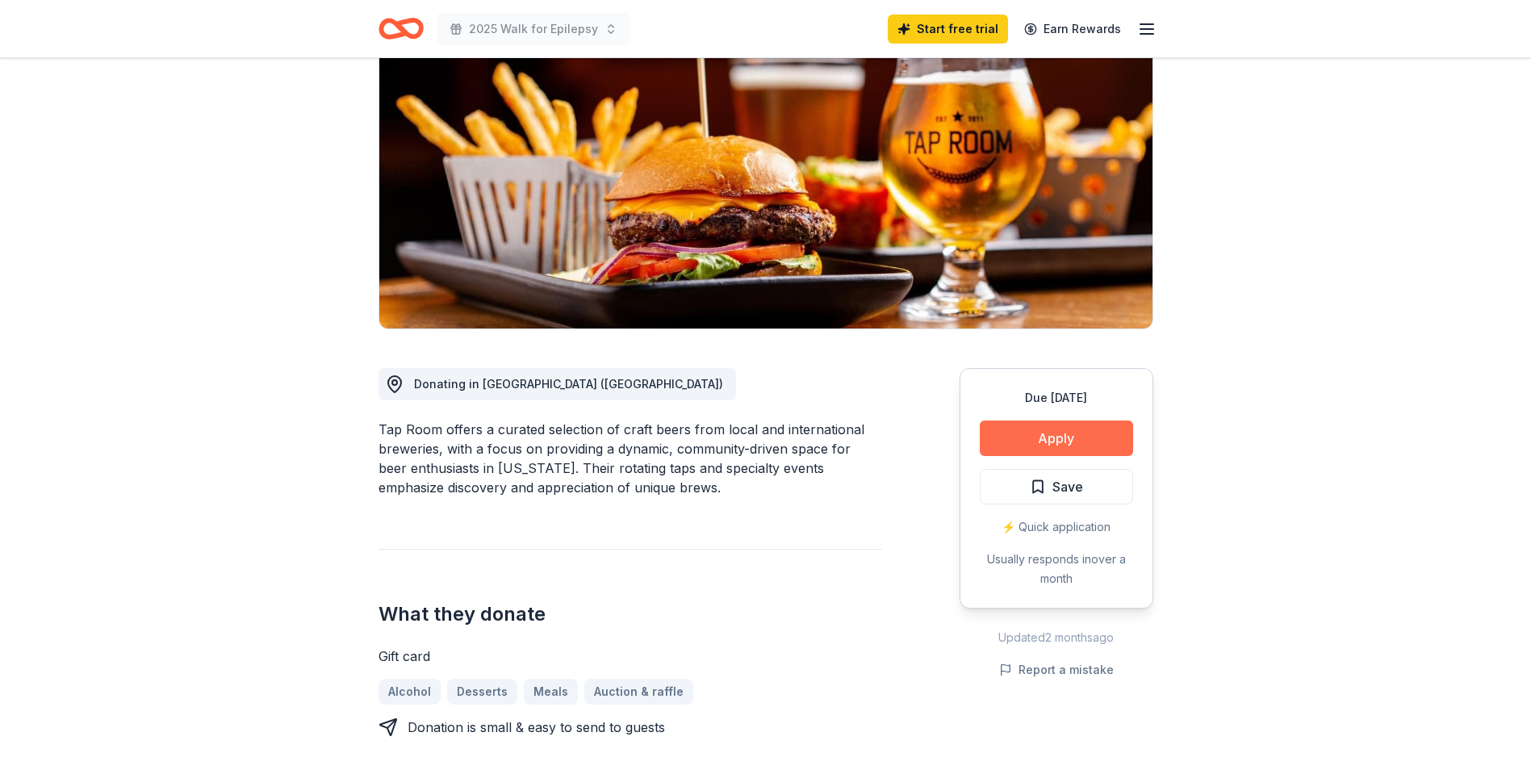
click at [1030, 443] on button "Apply" at bounding box center [1056, 439] width 153 height 36
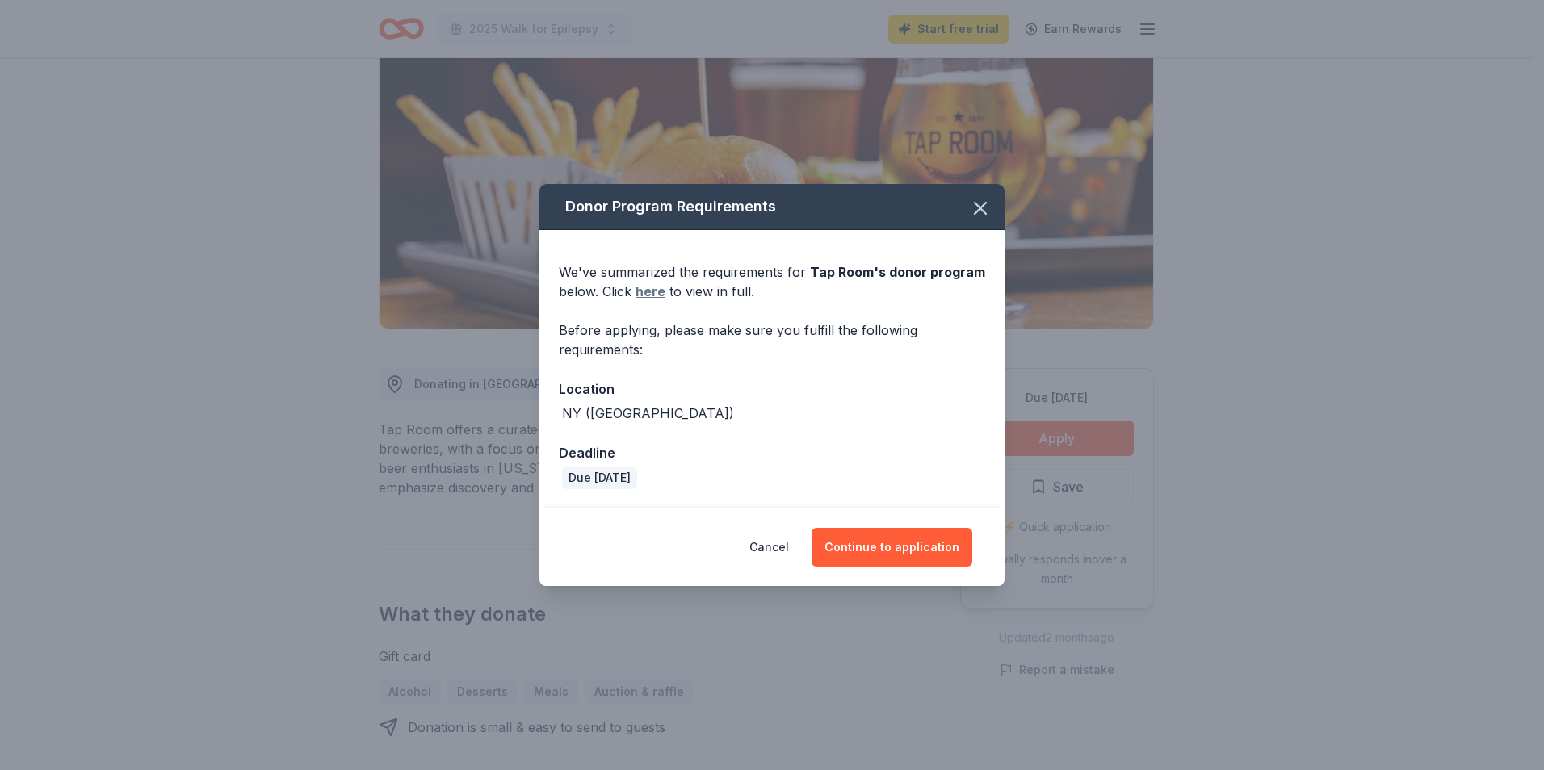
click at [648, 287] on link "here" at bounding box center [650, 291] width 30 height 19
click at [892, 551] on button "Continue to application" at bounding box center [891, 547] width 161 height 39
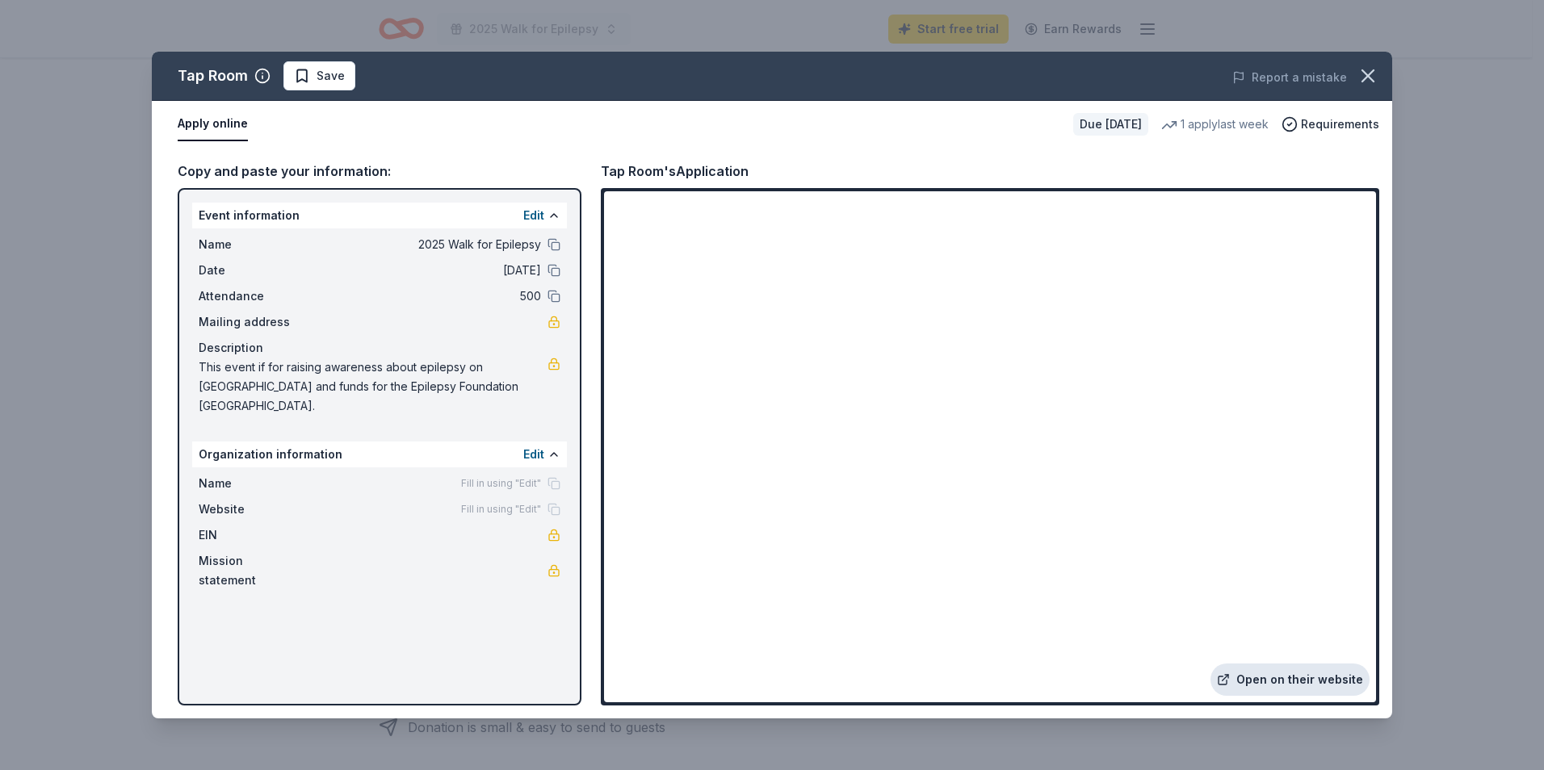
click at [1285, 673] on link "Open on their website" at bounding box center [1289, 680] width 159 height 32
drag, startPoint x: 473, startPoint y: 386, endPoint x: 287, endPoint y: 378, distance: 186.7
click at [287, 378] on span "This event if for raising awareness about epilepsy on [GEOGRAPHIC_DATA] and fun…" at bounding box center [373, 387] width 349 height 58
drag, startPoint x: 477, startPoint y: 382, endPoint x: 197, endPoint y: 363, distance: 280.7
click at [246, 373] on span "This event if for raising awareness about epilepsy on [GEOGRAPHIC_DATA] and fun…" at bounding box center [373, 387] width 349 height 58
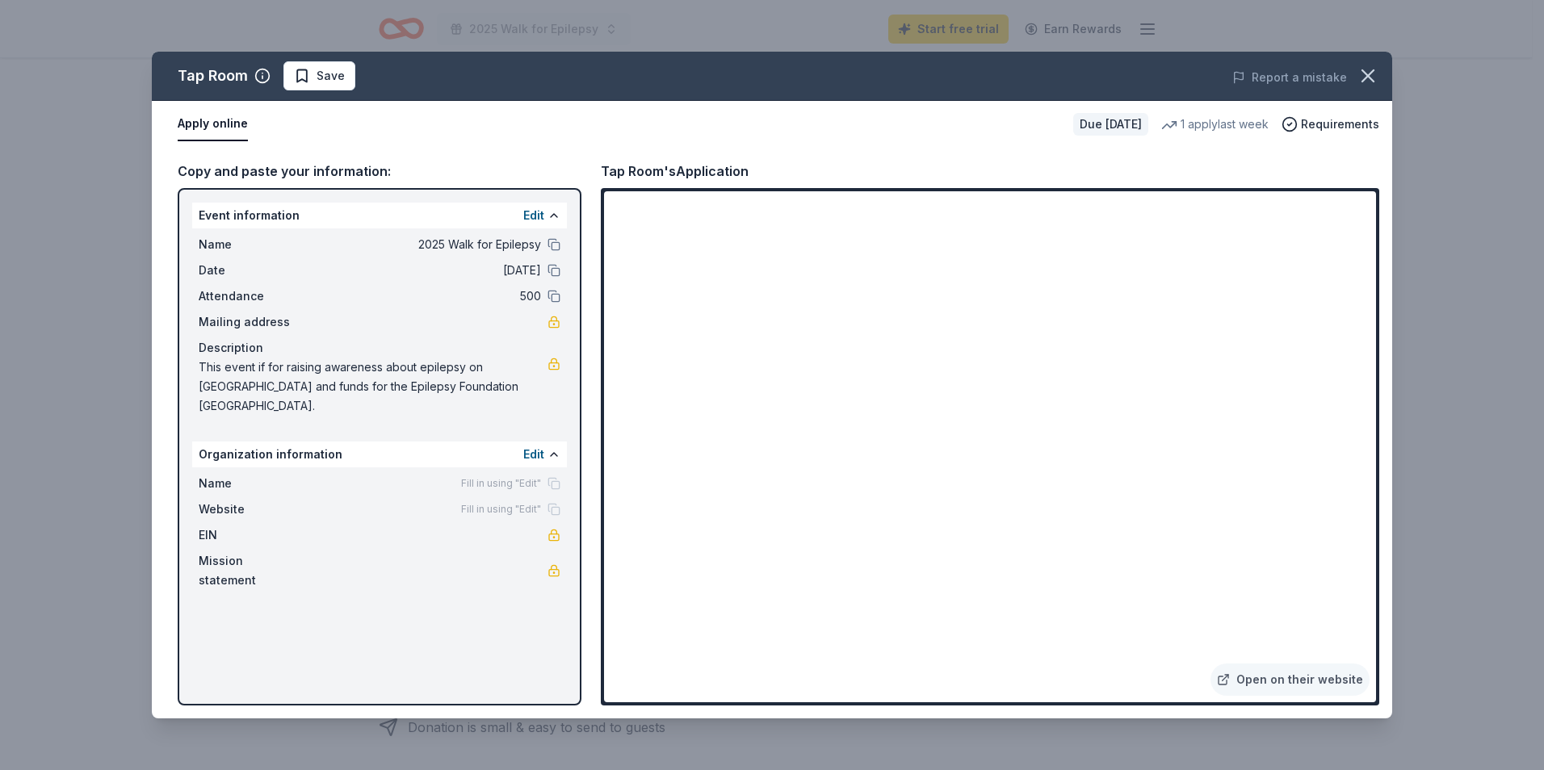
click at [203, 364] on span "This event if for raising awareness about epilepsy on [GEOGRAPHIC_DATA] and fun…" at bounding box center [373, 387] width 349 height 58
click at [198, 366] on div "Name 2025 Walk for Epilepsy Date 10/18/25 Attendance 500 Mailing address Descri…" at bounding box center [379, 325] width 375 height 194
drag, startPoint x: 198, startPoint y: 366, endPoint x: 443, endPoint y: 386, distance: 246.2
click at [432, 386] on div "Name 2025 Walk for Epilepsy Date 10/18/25 Attendance 500 Mailing address Descri…" at bounding box center [379, 325] width 375 height 194
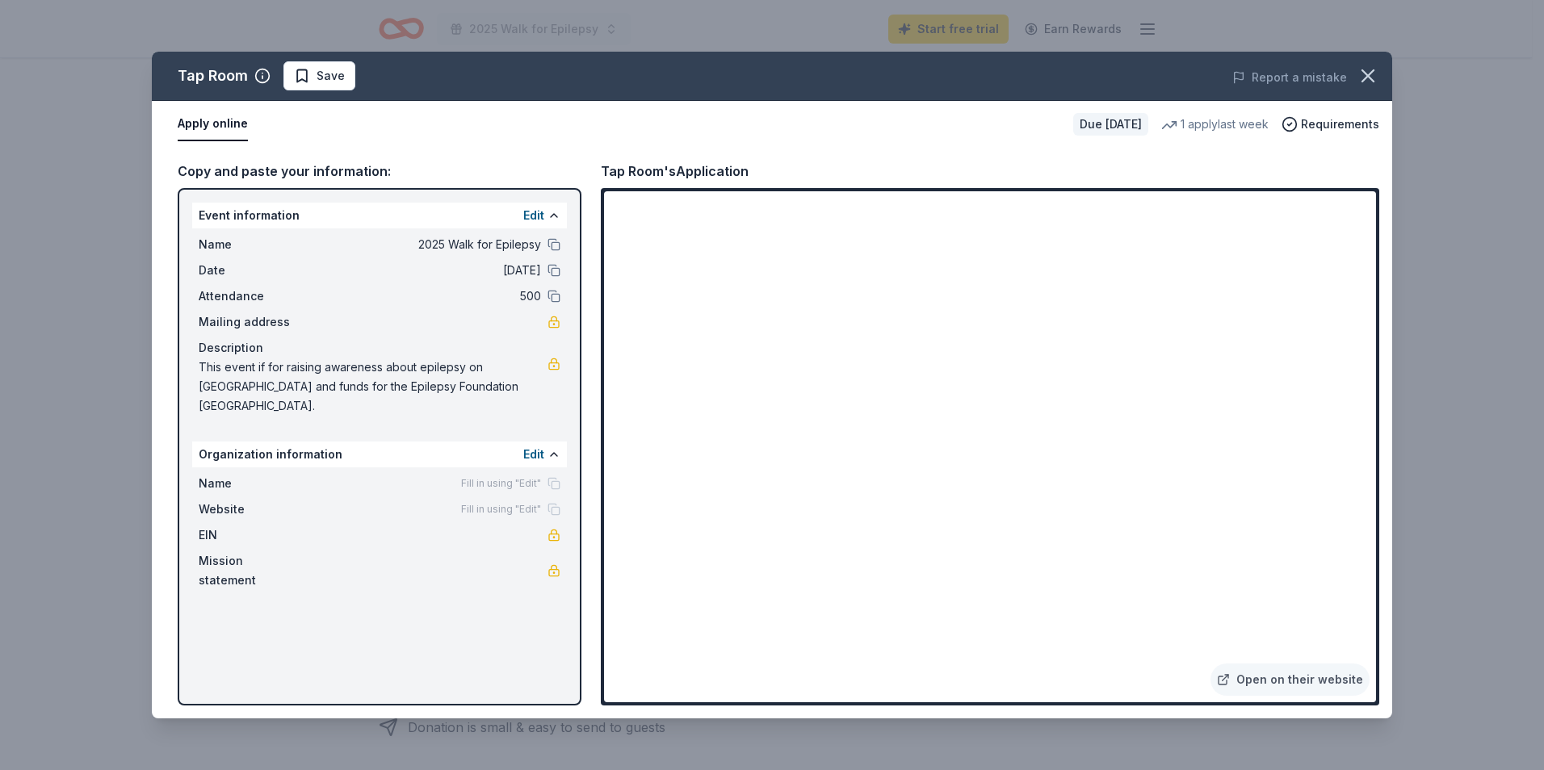
click at [463, 386] on span "This event if for raising awareness about epilepsy on [GEOGRAPHIC_DATA] and fun…" at bounding box center [373, 387] width 349 height 58
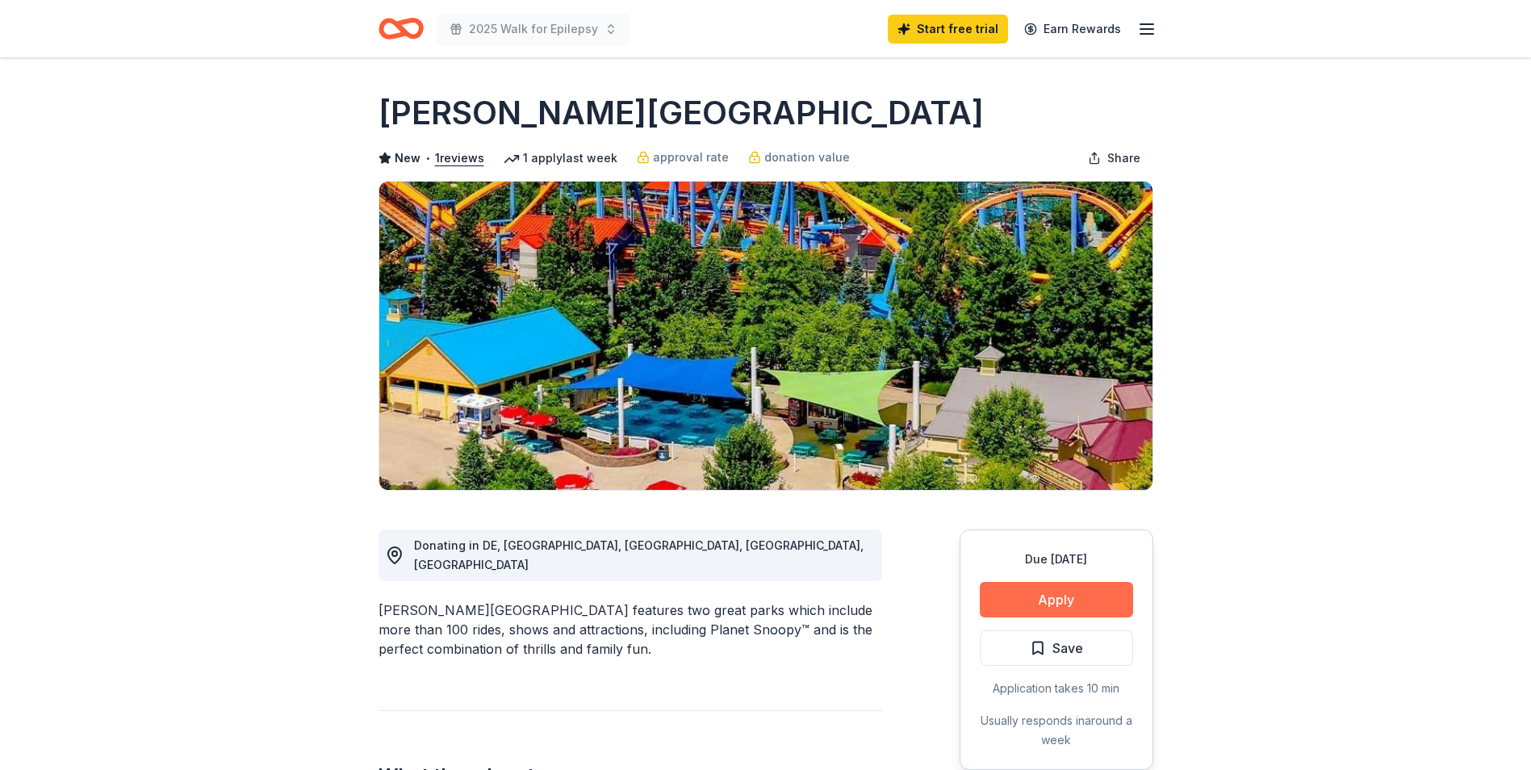
click at [1064, 606] on button "Apply" at bounding box center [1056, 600] width 153 height 36
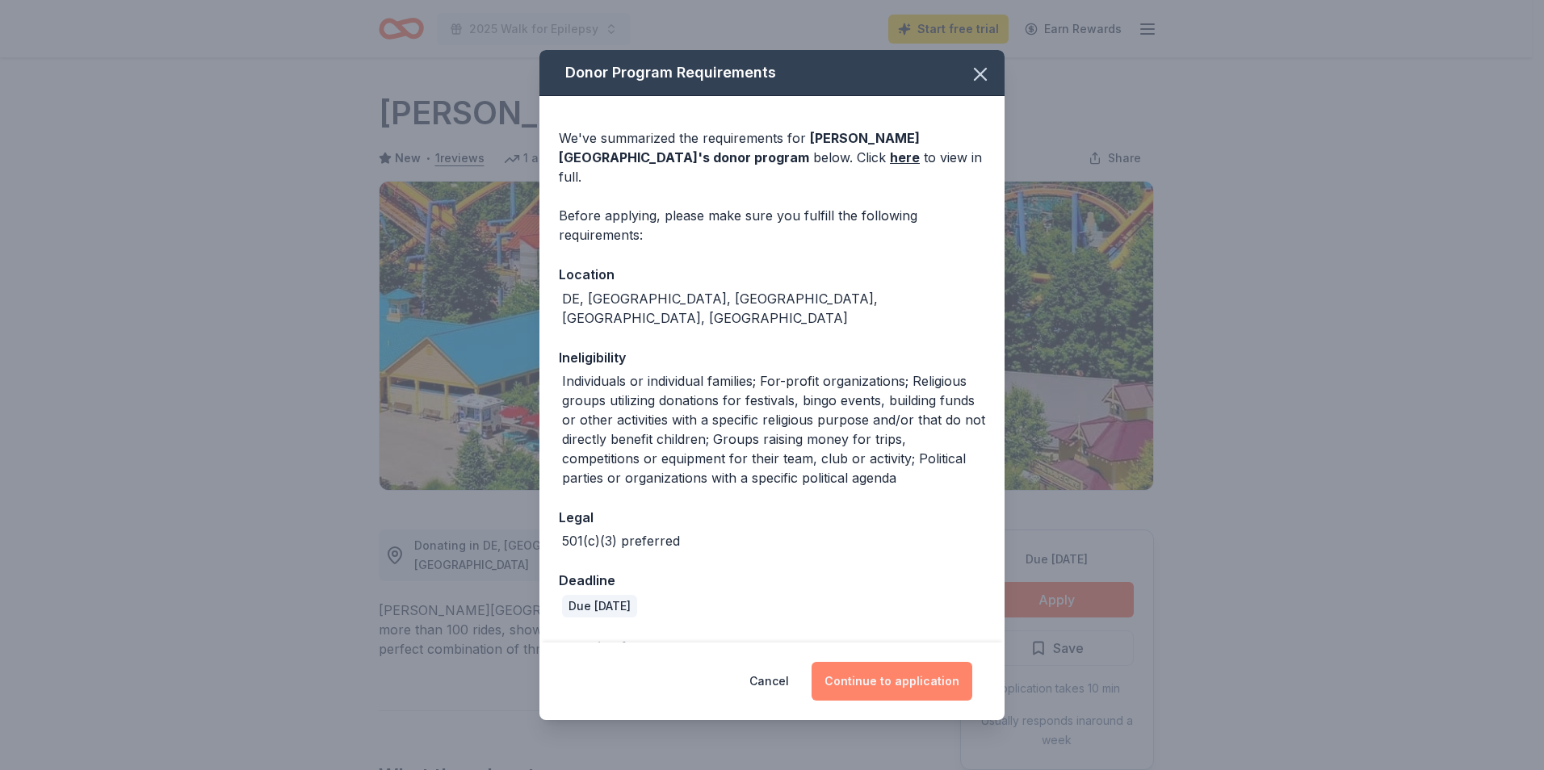
click at [903, 679] on button "Continue to application" at bounding box center [891, 681] width 161 height 39
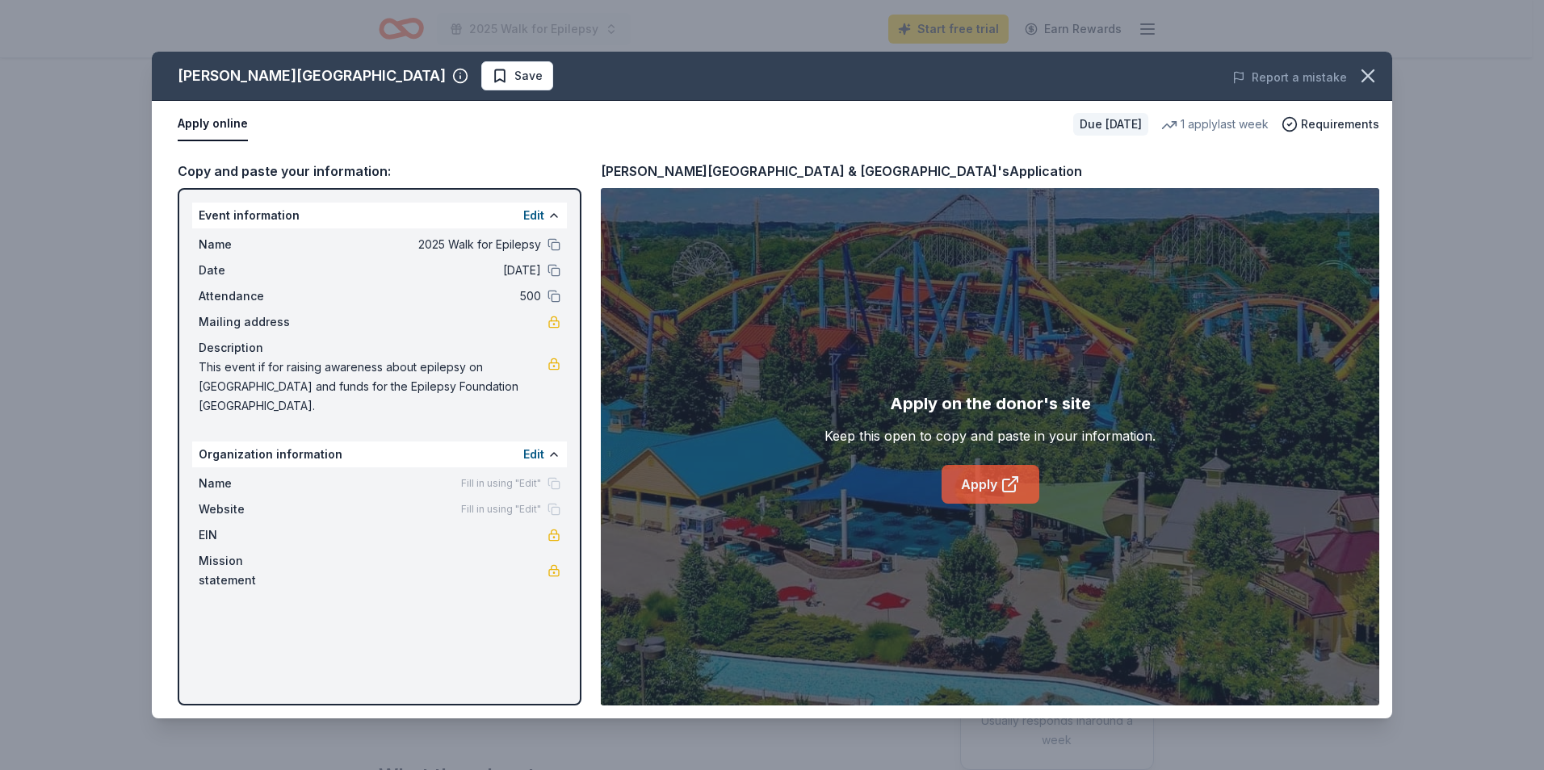
click at [1009, 488] on icon at bounding box center [1009, 484] width 19 height 19
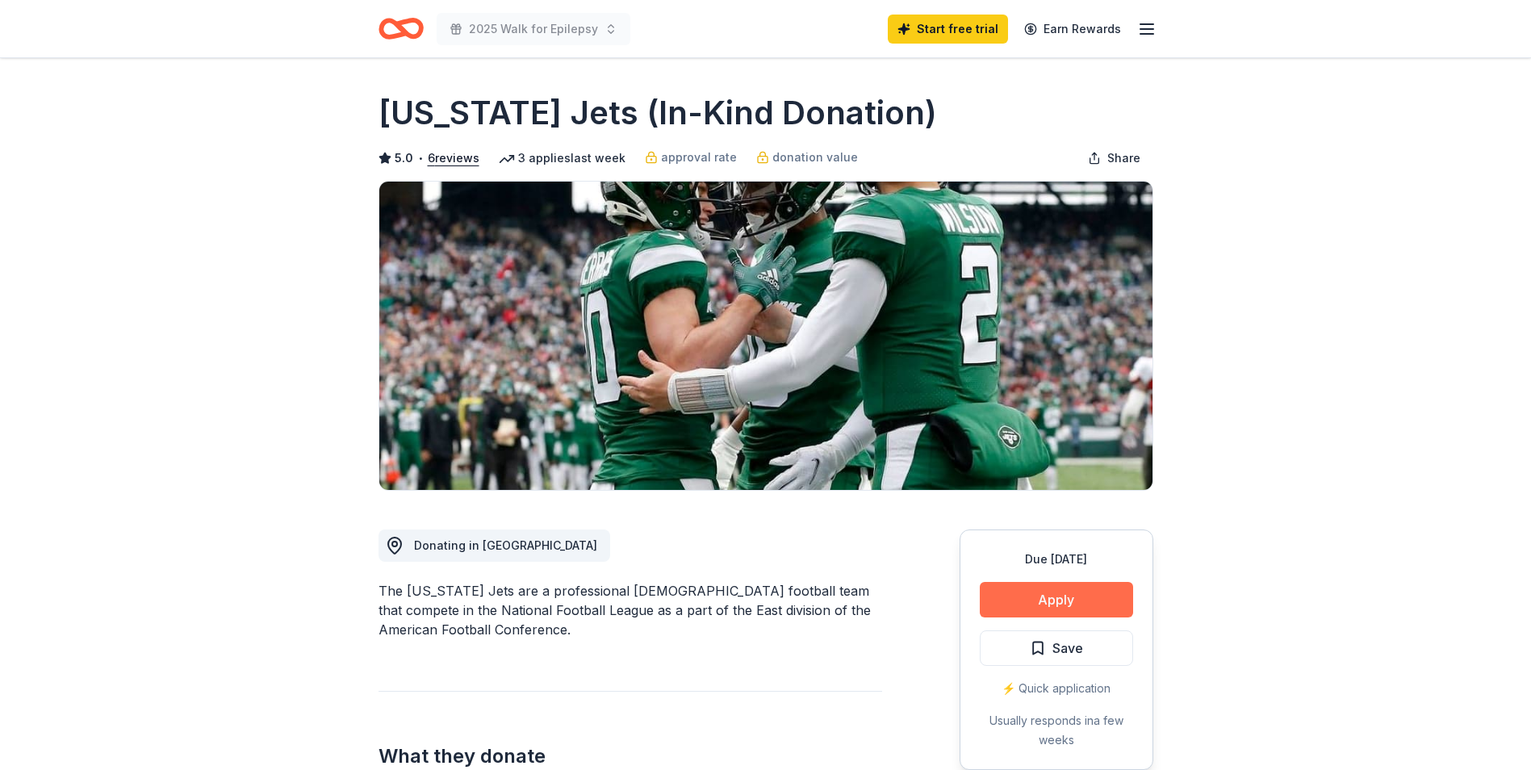
click at [1053, 603] on button "Apply" at bounding box center [1056, 600] width 153 height 36
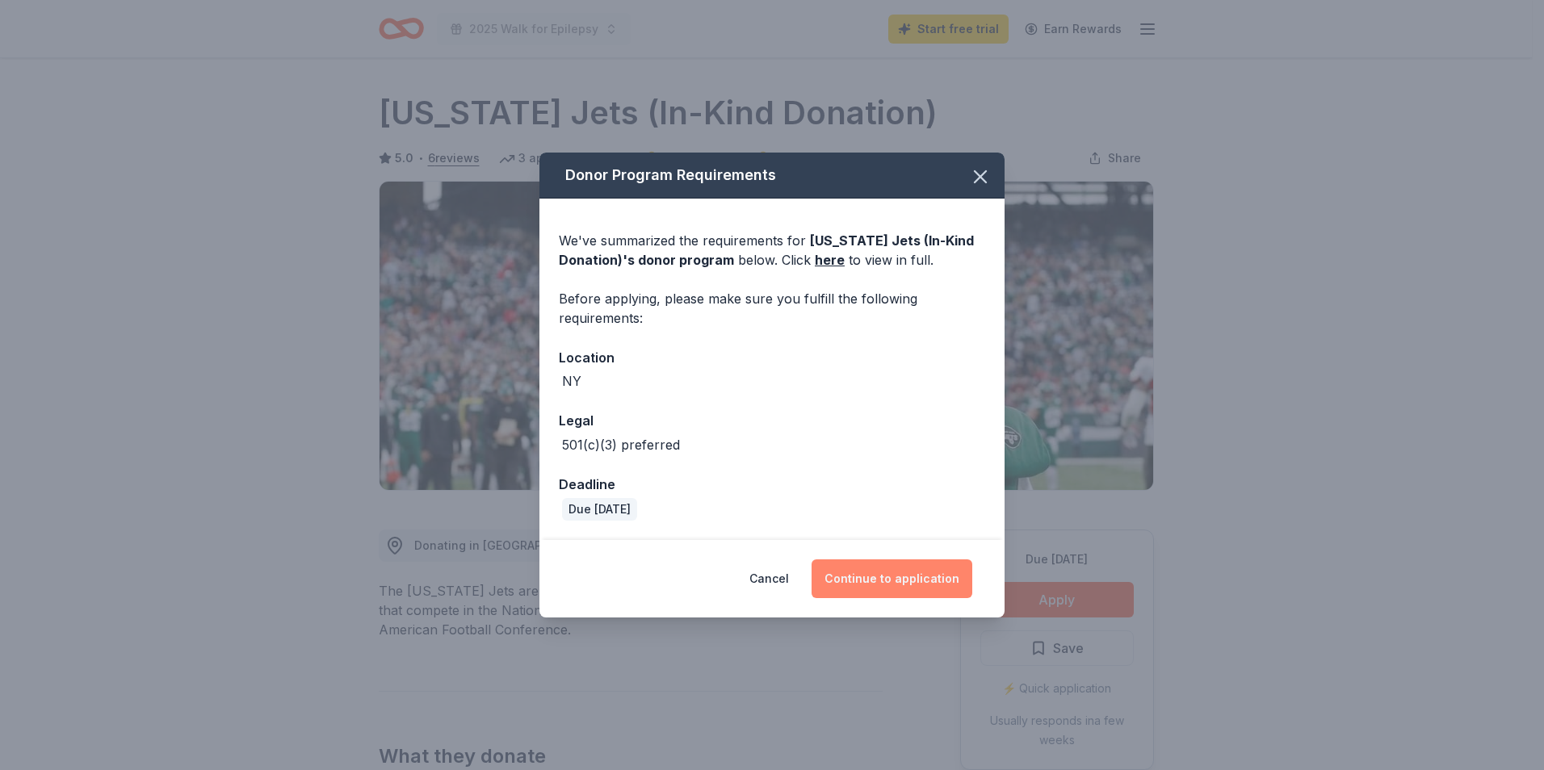
click at [895, 583] on button "Continue to application" at bounding box center [891, 578] width 161 height 39
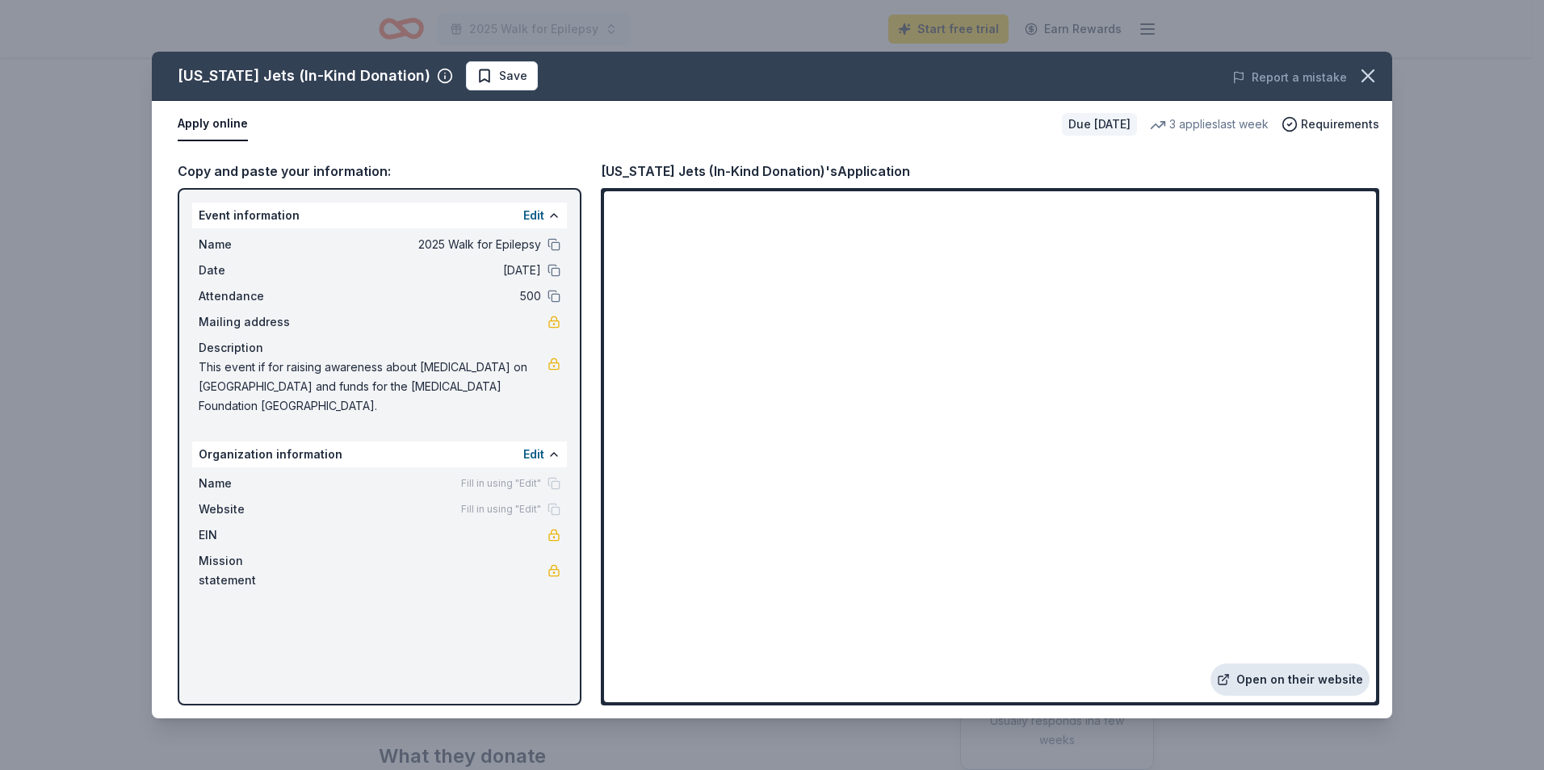
click at [1309, 681] on link "Open on their website" at bounding box center [1289, 680] width 159 height 32
